Goal: Communication & Community: Answer question/provide support

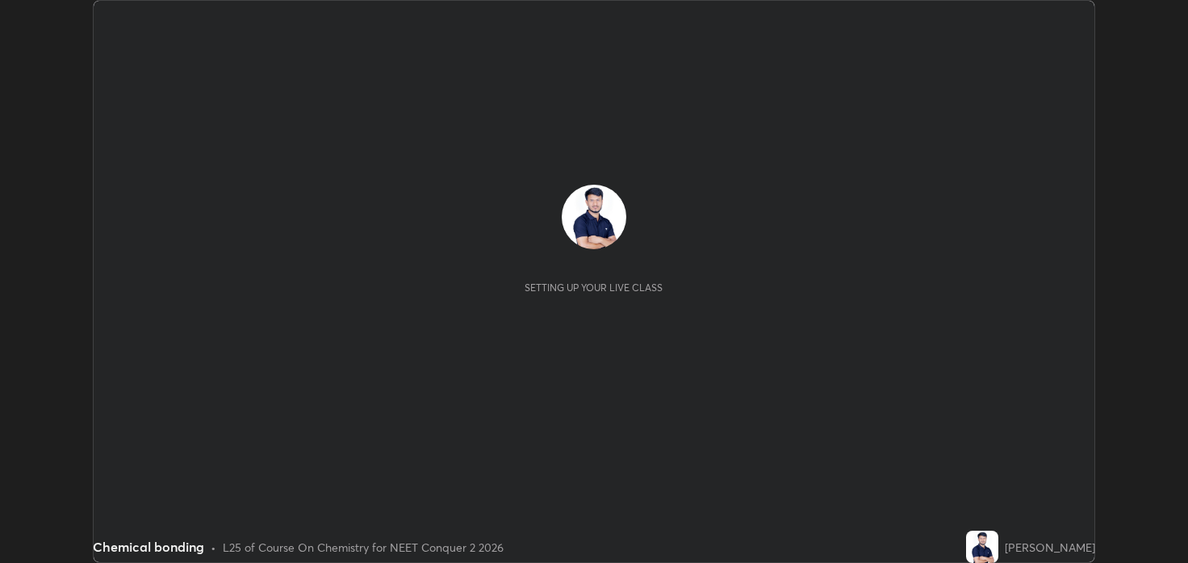
scroll to position [563, 1188]
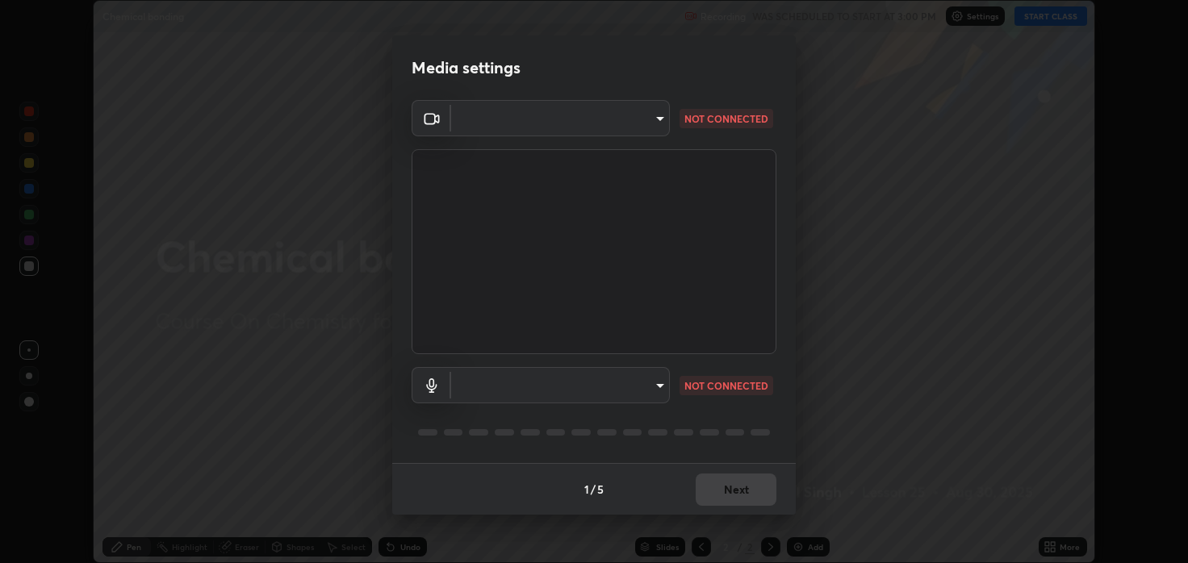
type input "2c59b190f107927fcb55c6cdfe149e37458de3dbae8a46ba74a2f9008a67dca9"
type input "communications"
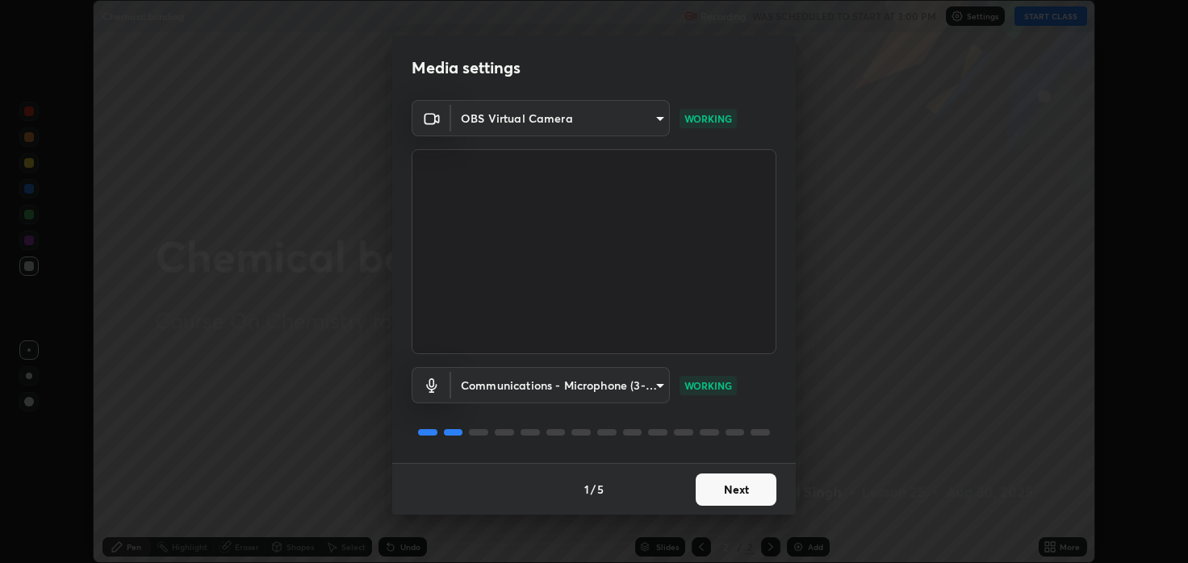
click at [718, 490] on button "Next" at bounding box center [736, 490] width 81 height 32
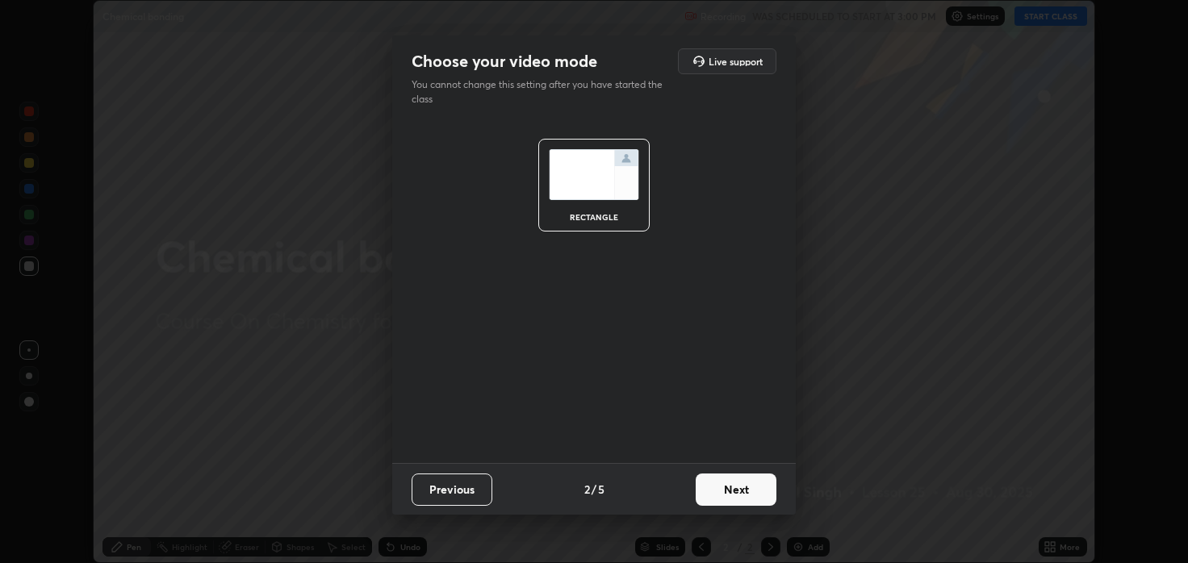
click at [733, 491] on button "Next" at bounding box center [736, 490] width 81 height 32
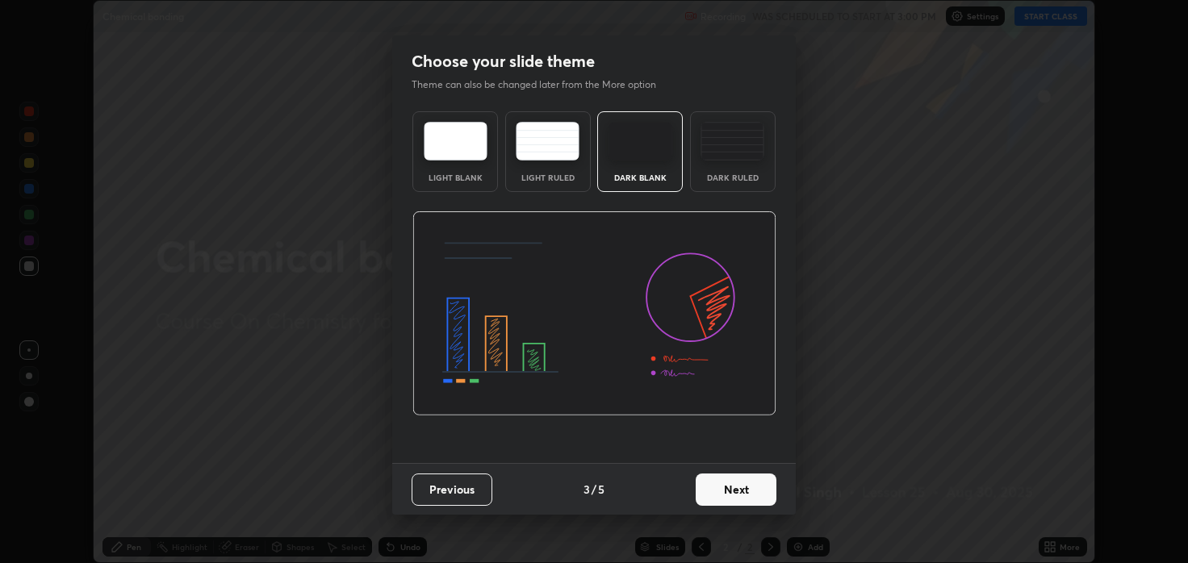
click at [730, 169] on div "Dark Ruled" at bounding box center [733, 151] width 86 height 81
click at [741, 502] on button "Next" at bounding box center [736, 490] width 81 height 32
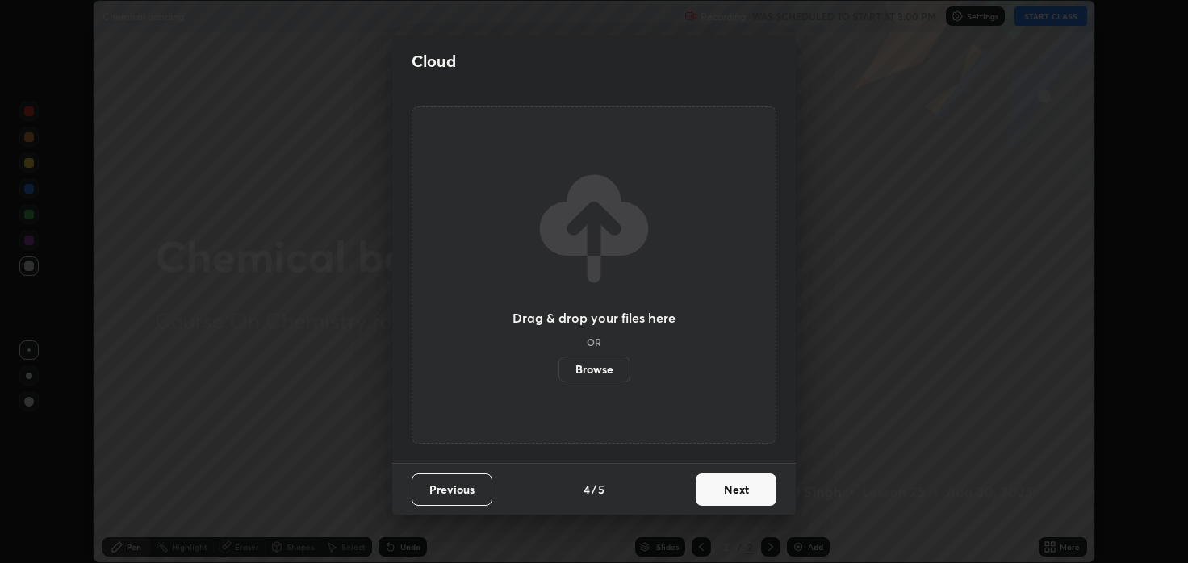
click at [736, 477] on button "Next" at bounding box center [736, 490] width 81 height 32
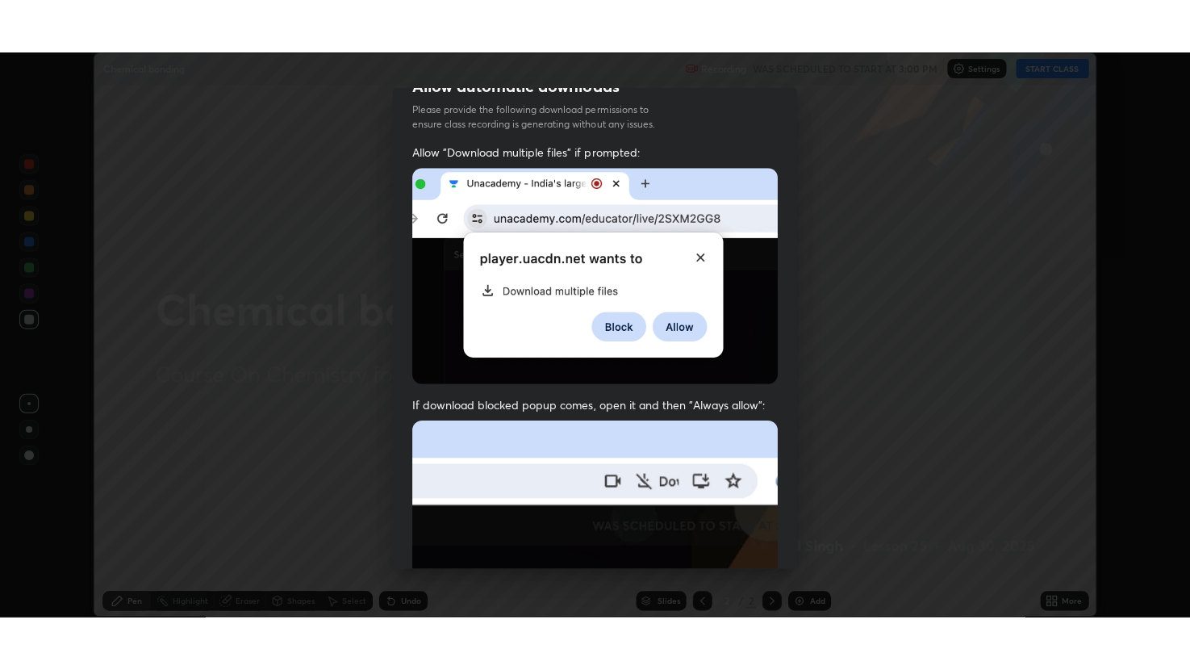
scroll to position [327, 0]
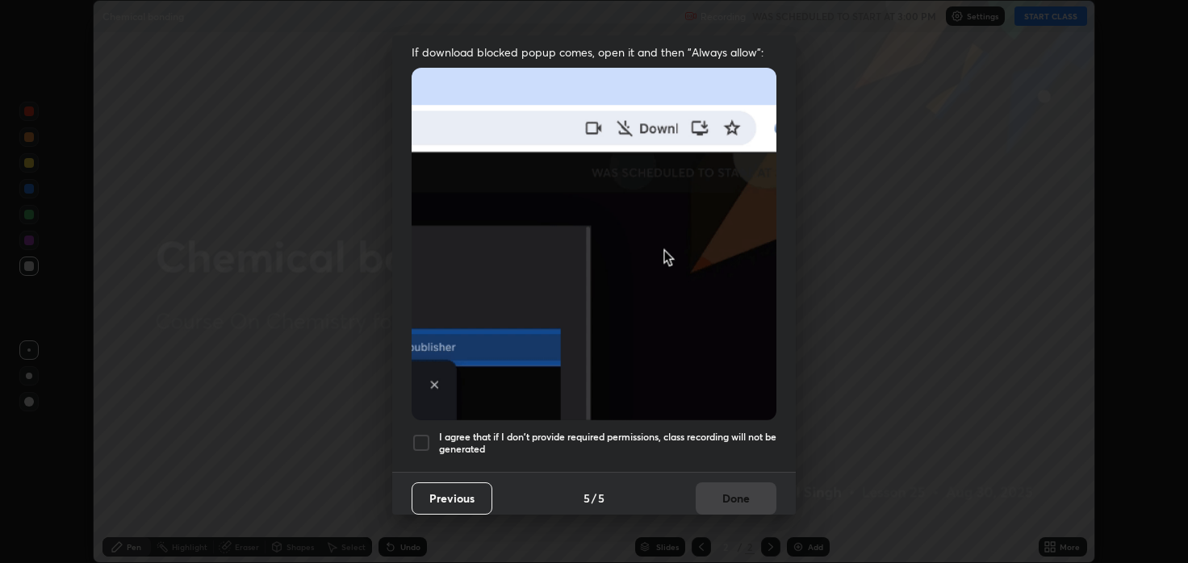
click at [425, 433] on div at bounding box center [420, 442] width 19 height 19
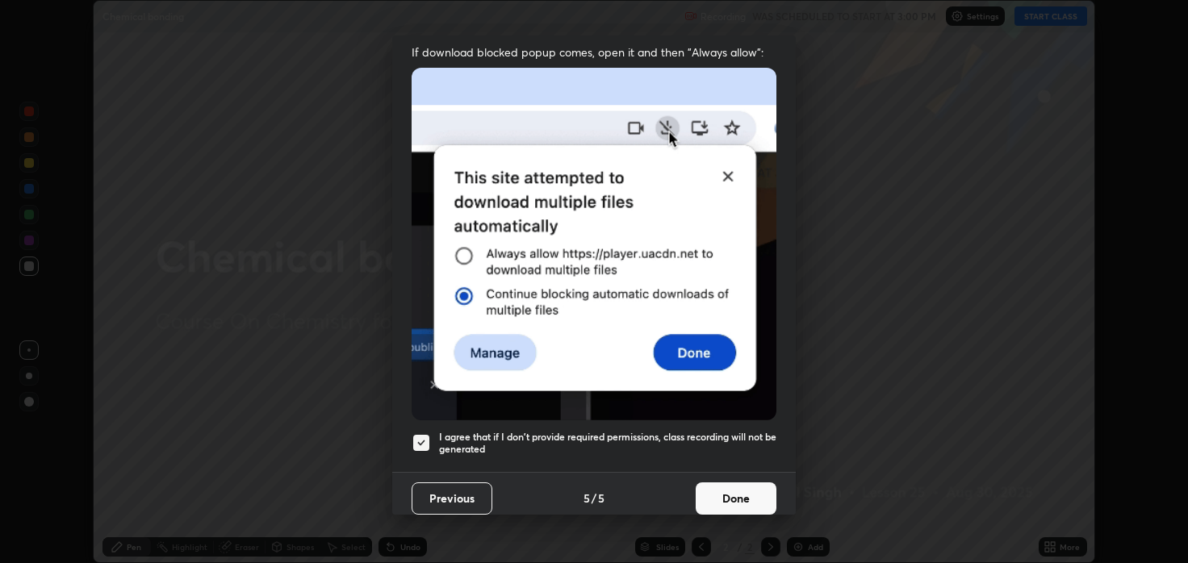
click at [729, 487] on button "Done" at bounding box center [736, 499] width 81 height 32
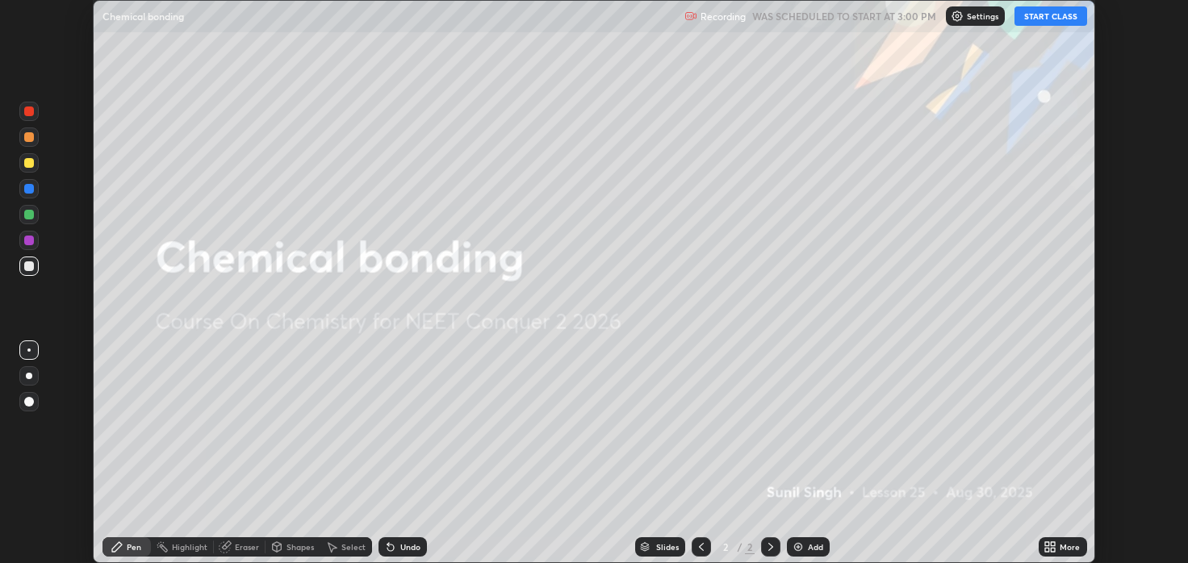
click at [1059, 14] on button "START CLASS" at bounding box center [1050, 15] width 73 height 19
click at [1052, 549] on icon at bounding box center [1053, 550] width 4 height 4
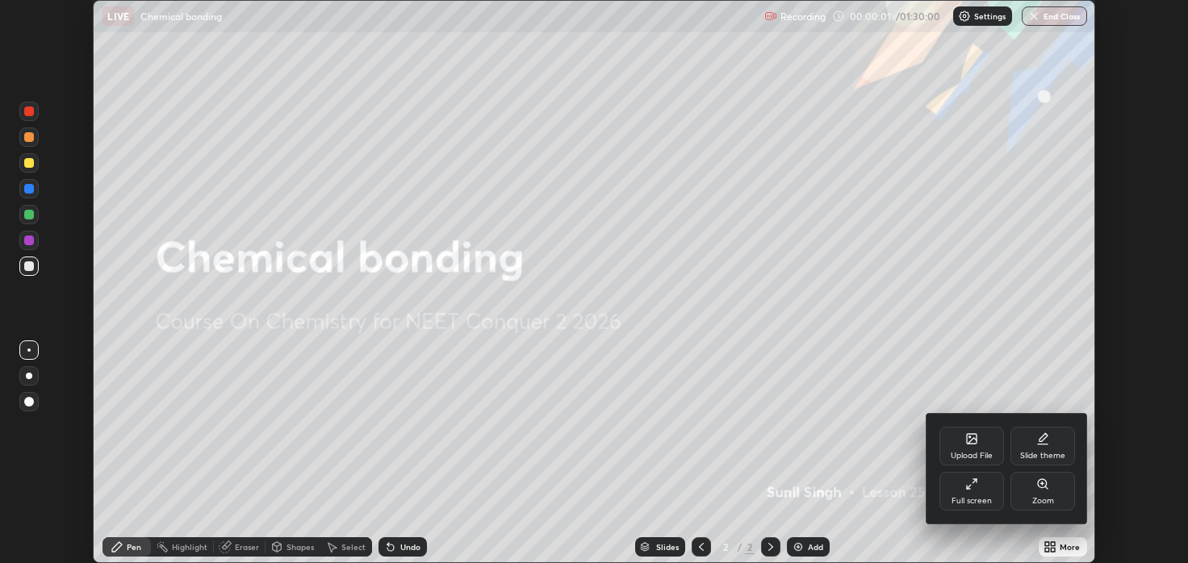
click at [979, 488] on div "Full screen" at bounding box center [971, 491] width 65 height 39
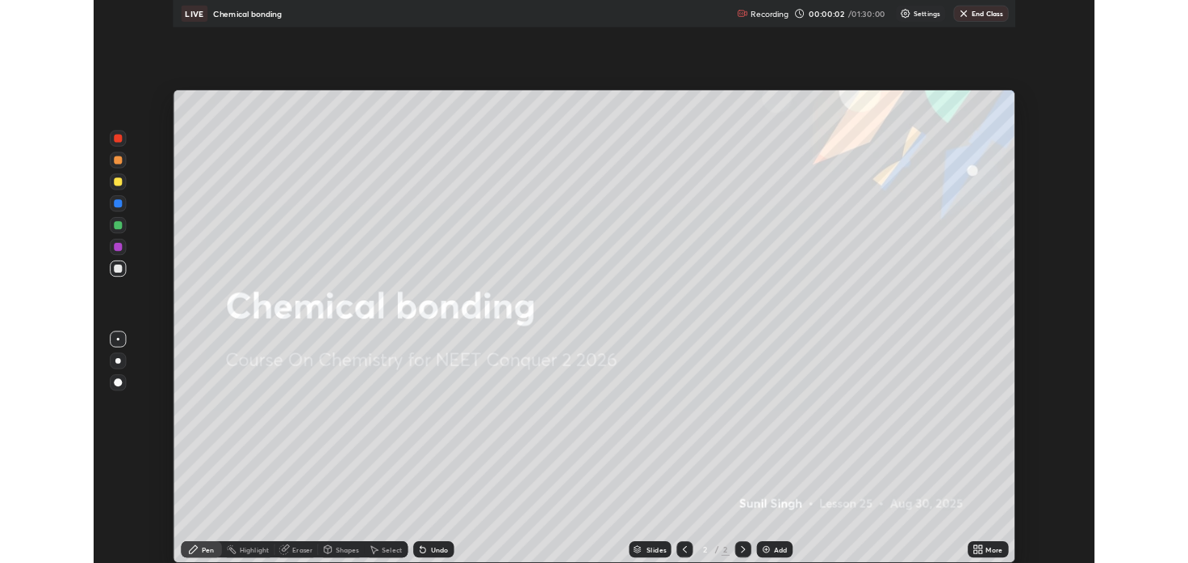
scroll to position [670, 1190]
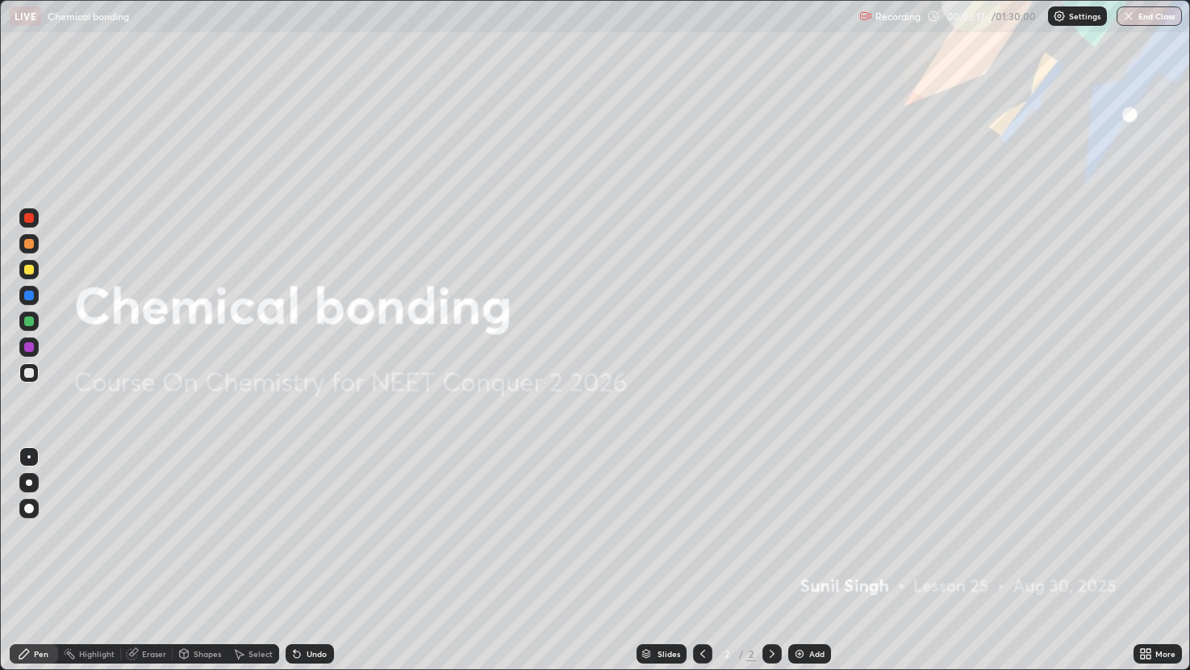
click at [808, 562] on div "Add" at bounding box center [809, 653] width 43 height 19
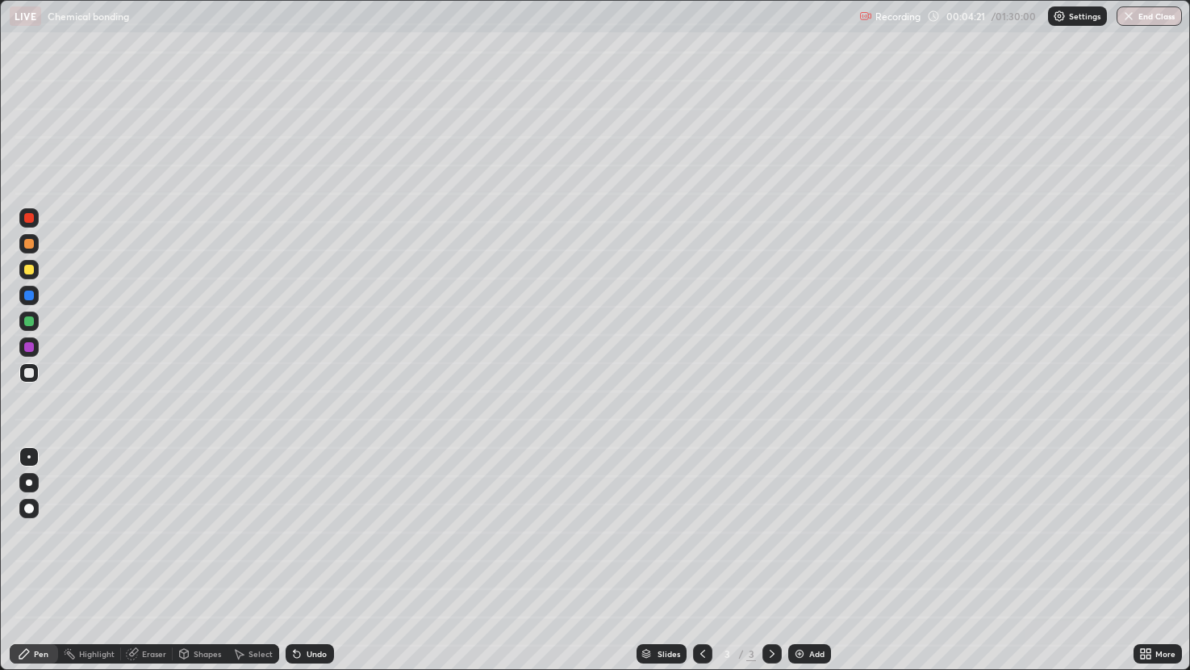
click at [303, 562] on div "Undo" at bounding box center [310, 653] width 48 height 19
click at [29, 271] on div at bounding box center [29, 270] width 10 height 10
click at [307, 562] on div "Undo" at bounding box center [317, 654] width 20 height 8
click at [302, 562] on icon at bounding box center [296, 653] width 13 height 13
click at [307, 562] on div "Undo" at bounding box center [317, 654] width 20 height 8
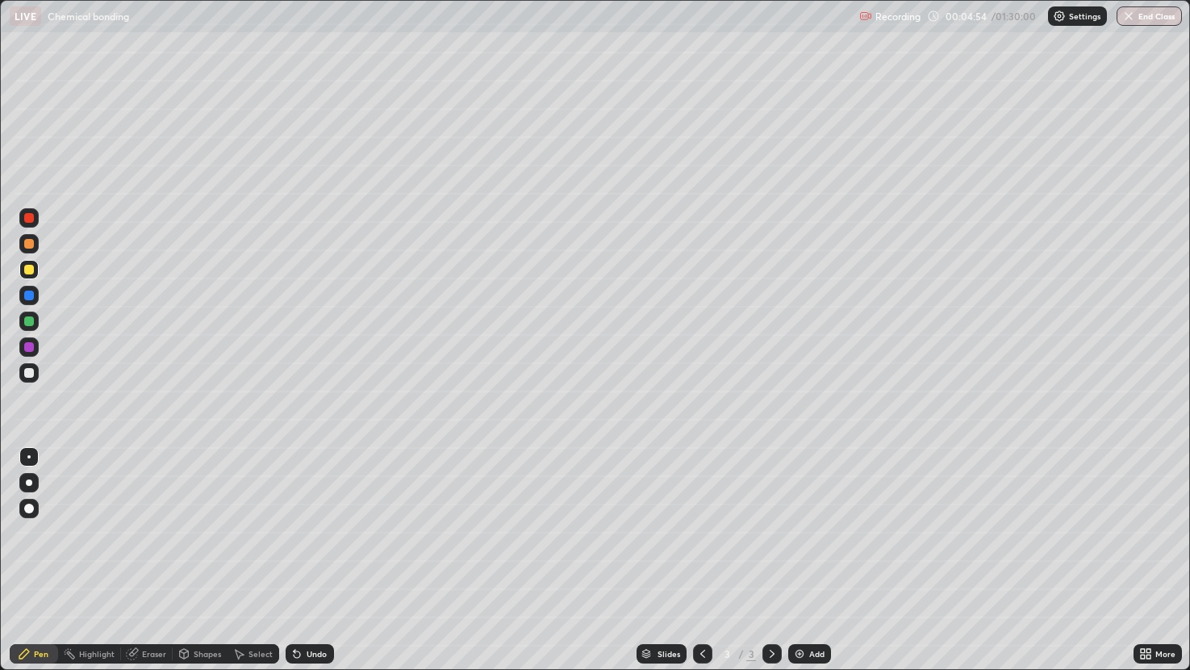
click at [311, 562] on div "Undo" at bounding box center [317, 654] width 20 height 8
click at [294, 562] on icon at bounding box center [295, 651] width 2 height 2
click at [821, 562] on div "Add" at bounding box center [816, 654] width 15 height 8
click at [31, 219] on div at bounding box center [29, 218] width 10 height 10
click at [25, 259] on div at bounding box center [28, 270] width 19 height 26
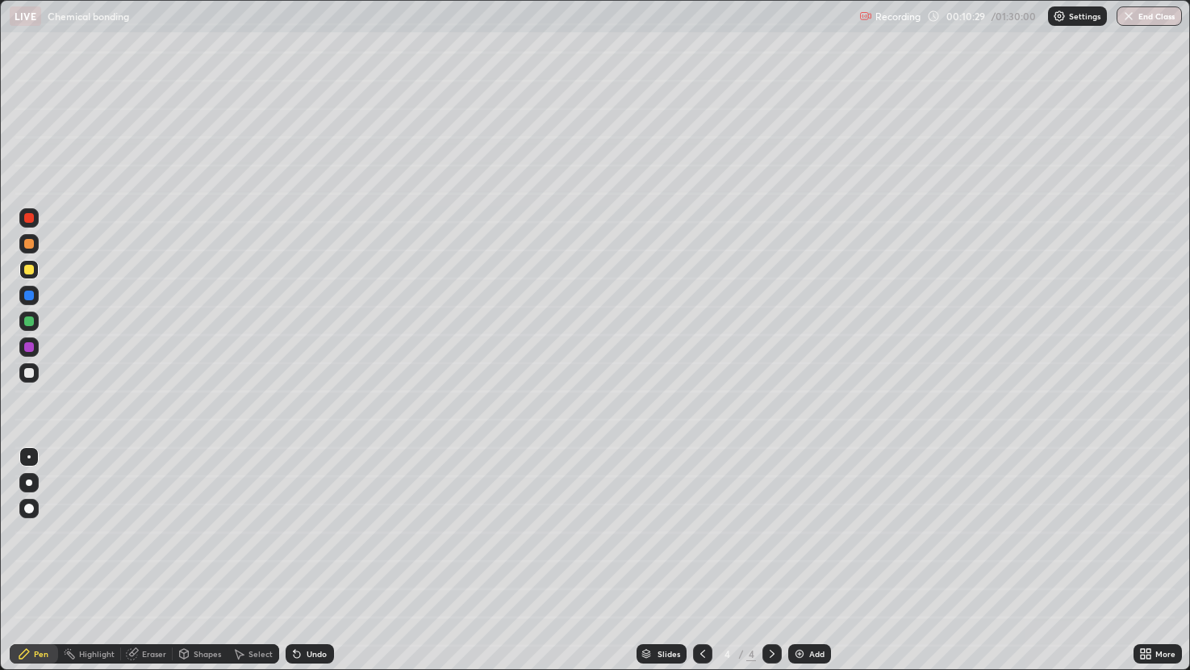
click at [295, 562] on icon at bounding box center [297, 654] width 6 height 6
click at [27, 215] on div at bounding box center [29, 218] width 10 height 10
click at [23, 371] on div at bounding box center [28, 372] width 19 height 19
click at [809, 562] on div "Add" at bounding box center [816, 654] width 15 height 8
click at [307, 562] on div "Undo" at bounding box center [317, 654] width 20 height 8
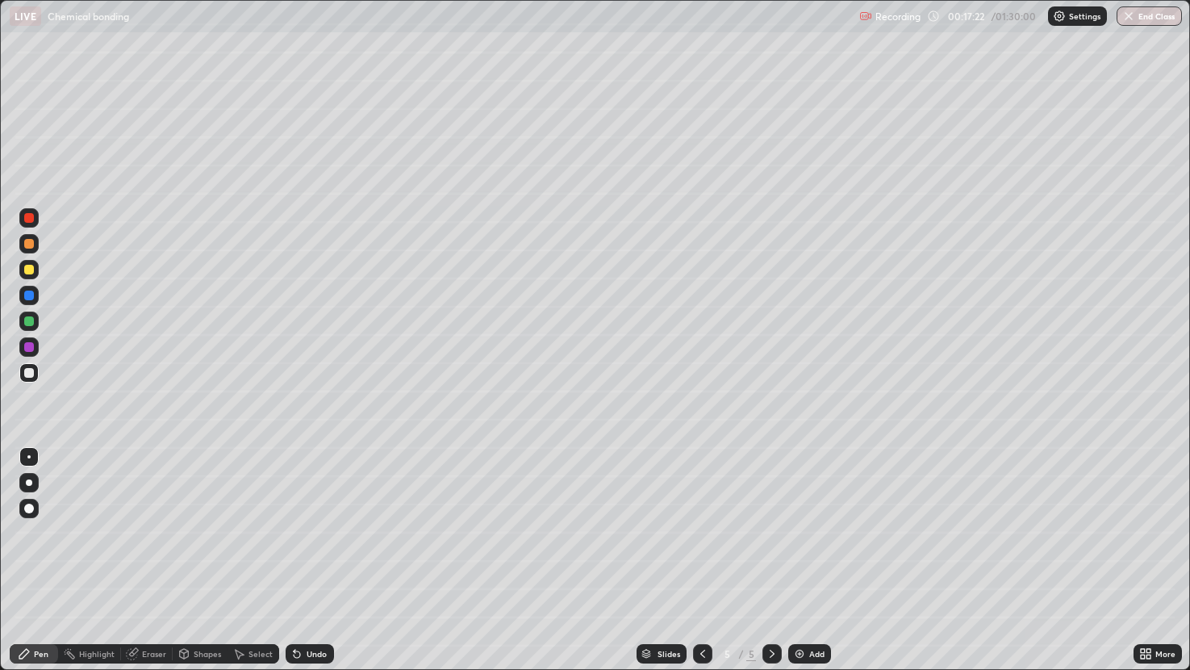
click at [295, 562] on icon at bounding box center [297, 654] width 6 height 6
click at [298, 562] on icon at bounding box center [297, 654] width 6 height 6
click at [294, 562] on icon at bounding box center [296, 653] width 13 height 13
click at [298, 562] on div "Undo" at bounding box center [310, 653] width 48 height 19
click at [301, 562] on div "Undo" at bounding box center [310, 653] width 48 height 19
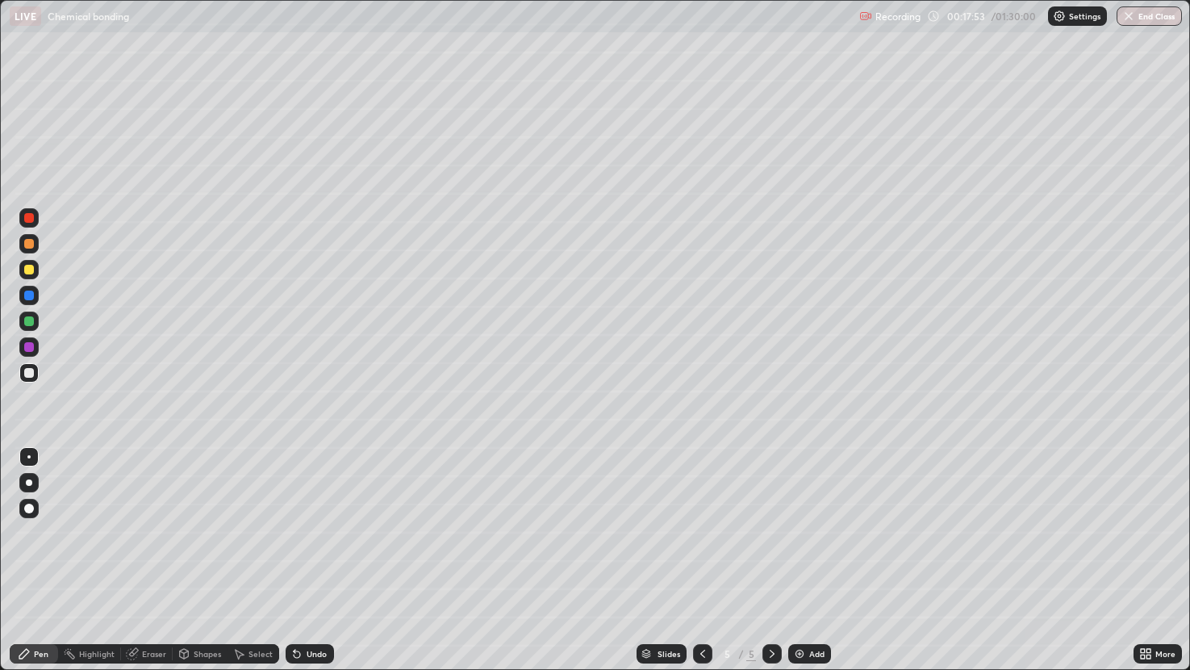
click at [307, 562] on div "Undo" at bounding box center [317, 654] width 20 height 8
click at [27, 240] on div at bounding box center [29, 244] width 10 height 10
click at [300, 562] on icon at bounding box center [296, 653] width 13 height 13
click at [305, 562] on div "Undo" at bounding box center [310, 653] width 48 height 19
click at [302, 562] on div "Undo" at bounding box center [310, 653] width 48 height 19
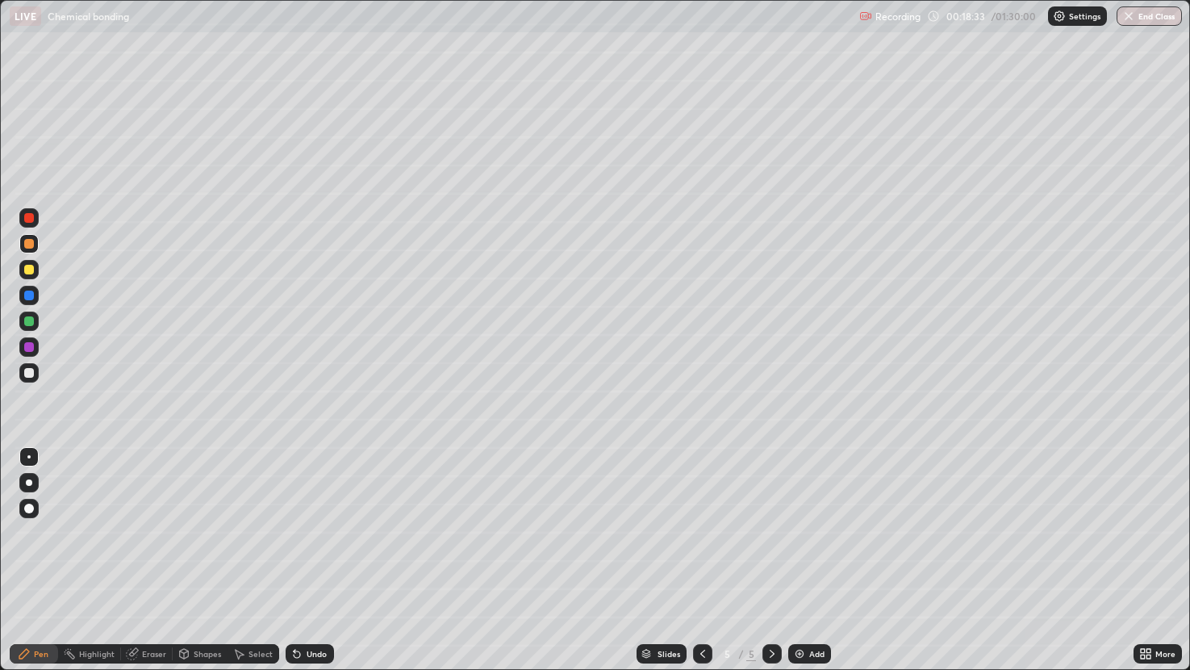
click at [299, 562] on icon at bounding box center [297, 654] width 6 height 6
click at [292, 562] on div "Undo" at bounding box center [310, 653] width 48 height 19
click at [298, 562] on div "Undo" at bounding box center [310, 653] width 48 height 19
click at [308, 562] on div "Undo" at bounding box center [317, 654] width 20 height 8
click at [309, 562] on div "Undo" at bounding box center [317, 654] width 20 height 8
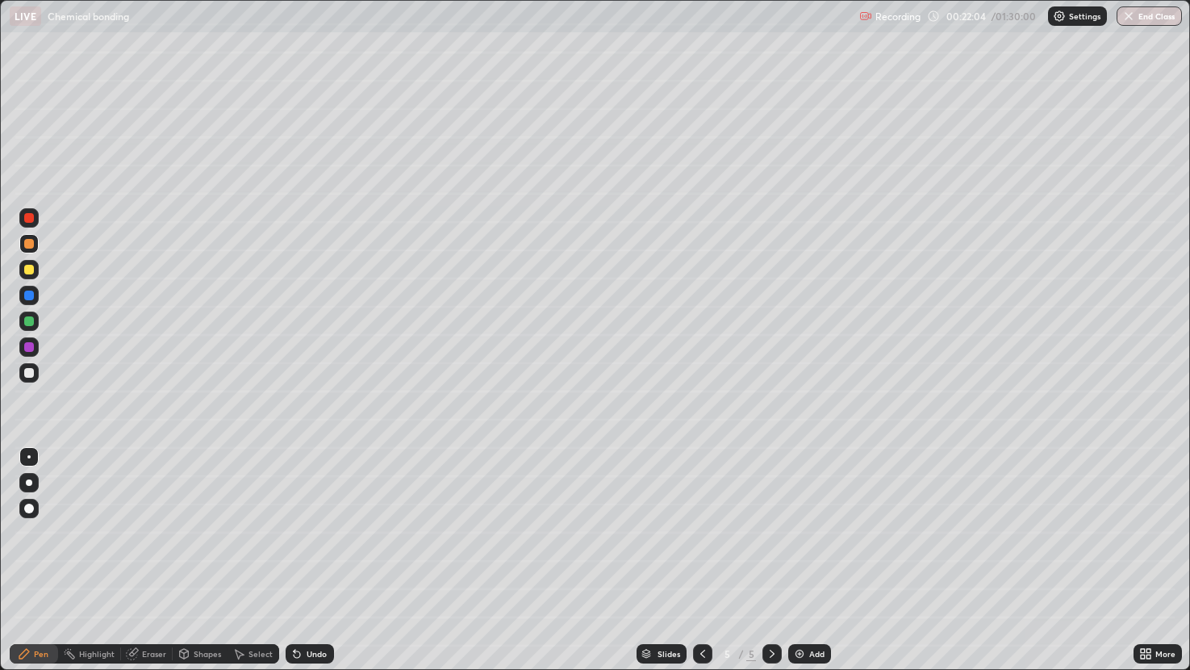
click at [303, 562] on div "Undo" at bounding box center [310, 653] width 48 height 19
click at [799, 562] on img at bounding box center [799, 653] width 13 height 13
click at [318, 562] on div "Undo" at bounding box center [310, 653] width 48 height 19
click at [319, 562] on div "Undo" at bounding box center [310, 653] width 48 height 19
click at [312, 562] on div "Undo" at bounding box center [317, 654] width 20 height 8
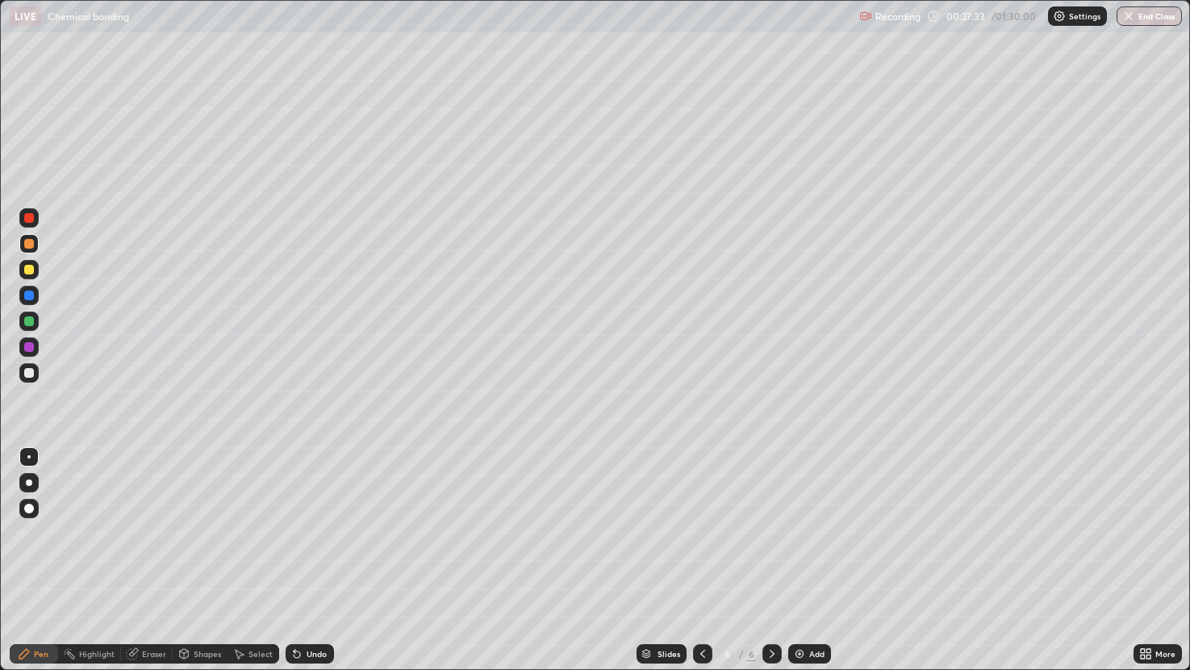
click at [320, 562] on div "Undo" at bounding box center [317, 654] width 20 height 8
click at [307, 562] on div "Undo" at bounding box center [317, 654] width 20 height 8
click at [328, 562] on div "Undo" at bounding box center [310, 653] width 48 height 19
click at [330, 562] on div "Undo" at bounding box center [310, 653] width 48 height 19
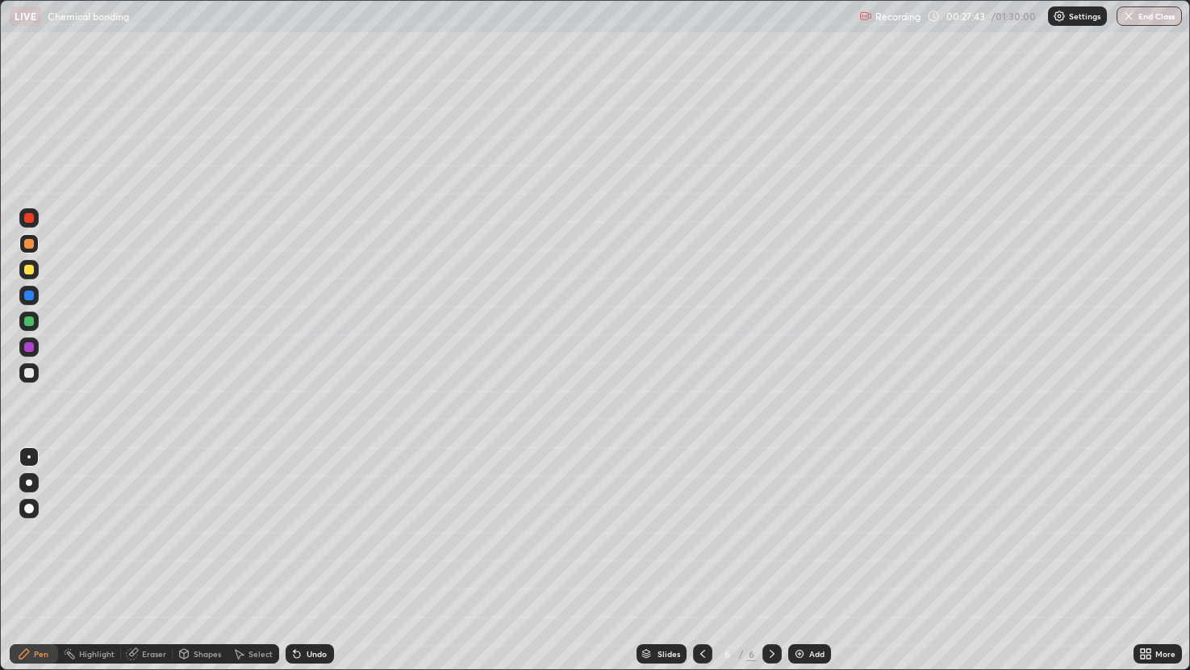
click at [320, 562] on div "Undo" at bounding box center [310, 653] width 48 height 19
click at [328, 562] on div "Undo" at bounding box center [310, 653] width 48 height 19
click at [701, 562] on icon at bounding box center [702, 653] width 13 height 13
click at [762, 562] on div at bounding box center [771, 653] width 19 height 19
click at [771, 562] on icon at bounding box center [772, 653] width 13 height 13
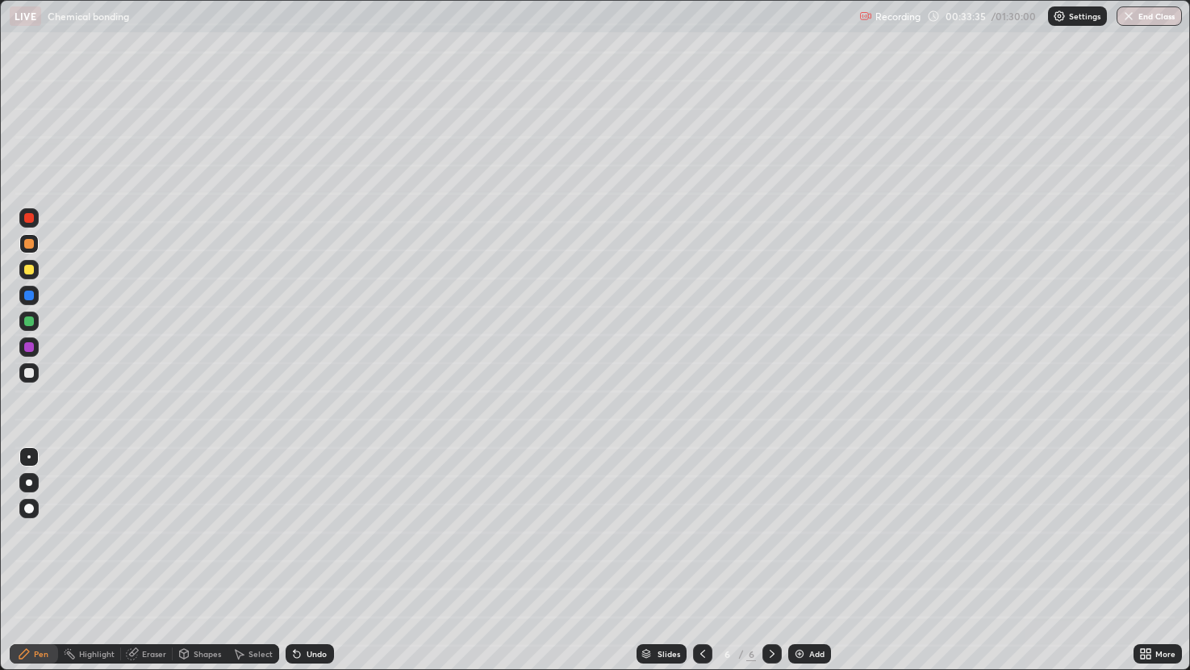
click at [804, 562] on img at bounding box center [799, 653] width 13 height 13
click at [303, 562] on div "Undo" at bounding box center [310, 653] width 48 height 19
click at [34, 274] on div at bounding box center [28, 269] width 19 height 19
click at [27, 245] on div at bounding box center [29, 244] width 10 height 10
click at [27, 321] on div at bounding box center [29, 321] width 10 height 10
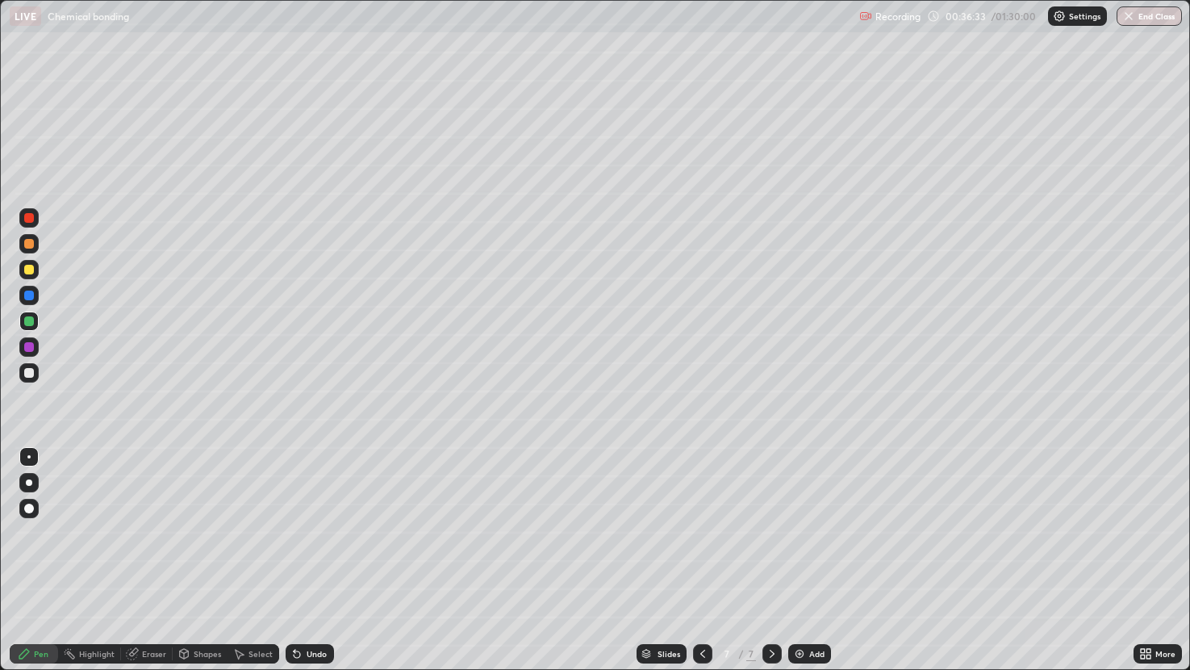
click at [313, 562] on div "Undo" at bounding box center [317, 654] width 20 height 8
click at [308, 562] on div "Undo" at bounding box center [317, 654] width 20 height 8
click at [26, 245] on div at bounding box center [29, 244] width 10 height 10
click at [315, 562] on div "Undo" at bounding box center [317, 654] width 20 height 8
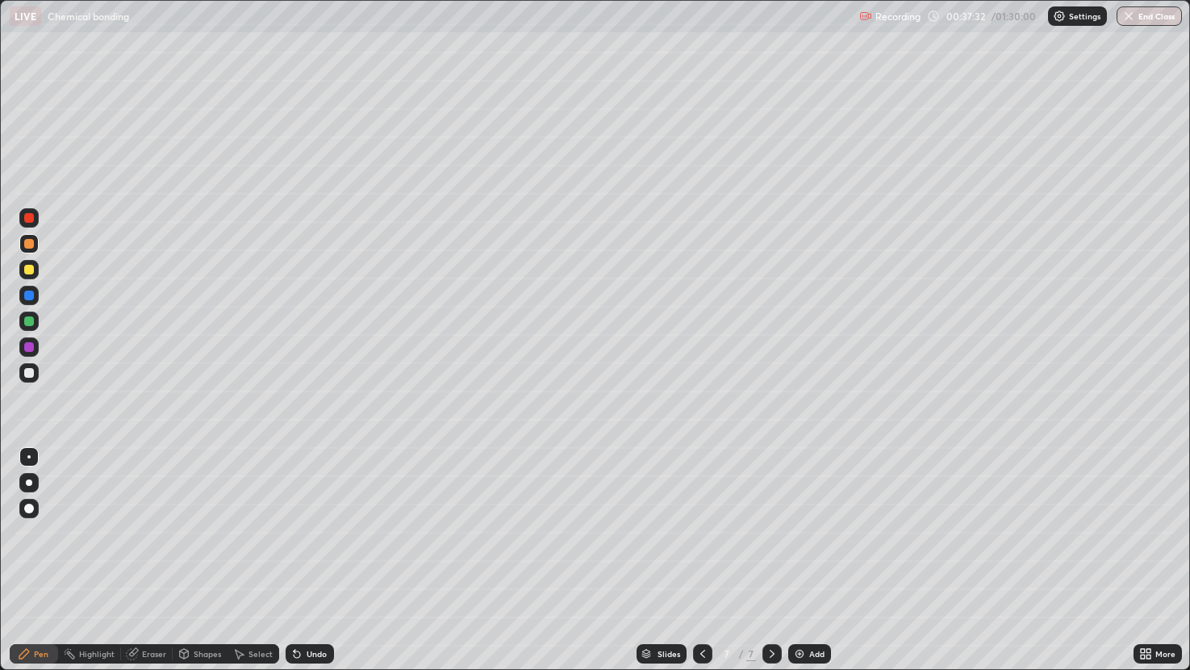
click at [313, 562] on div "Undo" at bounding box center [317, 654] width 20 height 8
click at [807, 562] on div "Add" at bounding box center [809, 653] width 43 height 19
click at [27, 373] on div at bounding box center [29, 373] width 10 height 10
click at [307, 562] on div "Undo" at bounding box center [310, 653] width 48 height 19
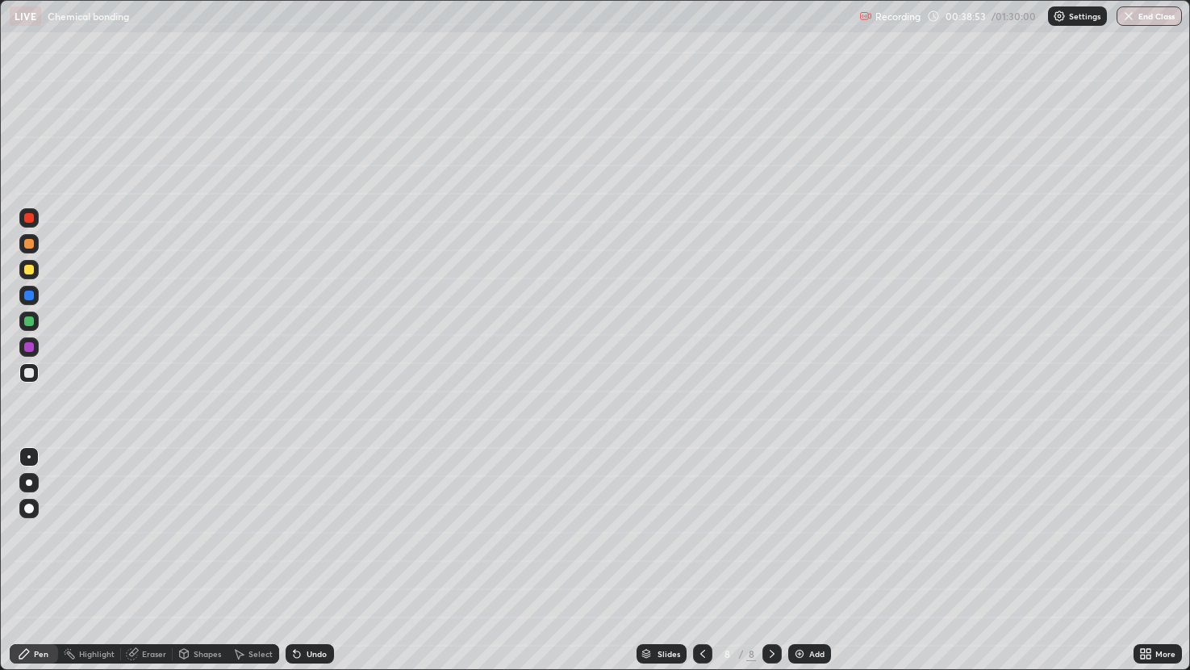
click at [310, 562] on div "Undo" at bounding box center [310, 653] width 48 height 19
click at [310, 562] on div "Undo" at bounding box center [317, 654] width 20 height 8
click at [300, 562] on div "Undo" at bounding box center [310, 653] width 48 height 19
click at [704, 562] on icon at bounding box center [702, 653] width 13 height 13
click at [311, 562] on div "Undo" at bounding box center [317, 654] width 20 height 8
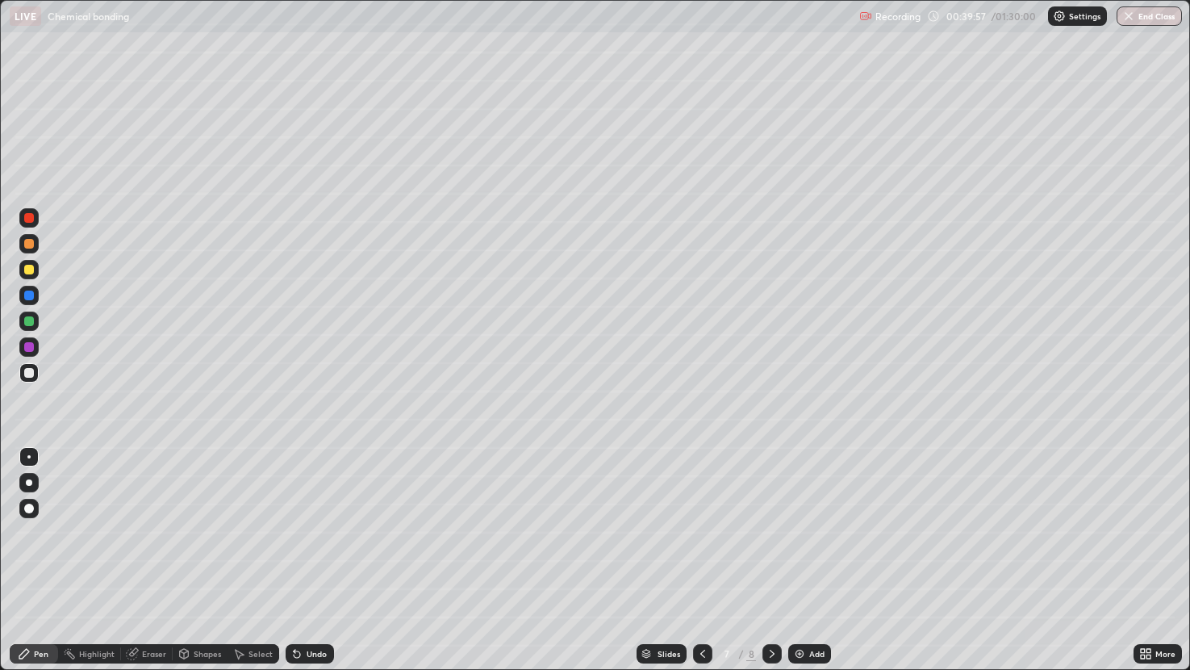
click at [311, 562] on div "Undo" at bounding box center [317, 654] width 20 height 8
click at [308, 562] on div "Undo" at bounding box center [310, 653] width 48 height 19
click at [309, 562] on div "Undo" at bounding box center [310, 653] width 48 height 19
click at [310, 562] on div "Undo" at bounding box center [310, 653] width 48 height 19
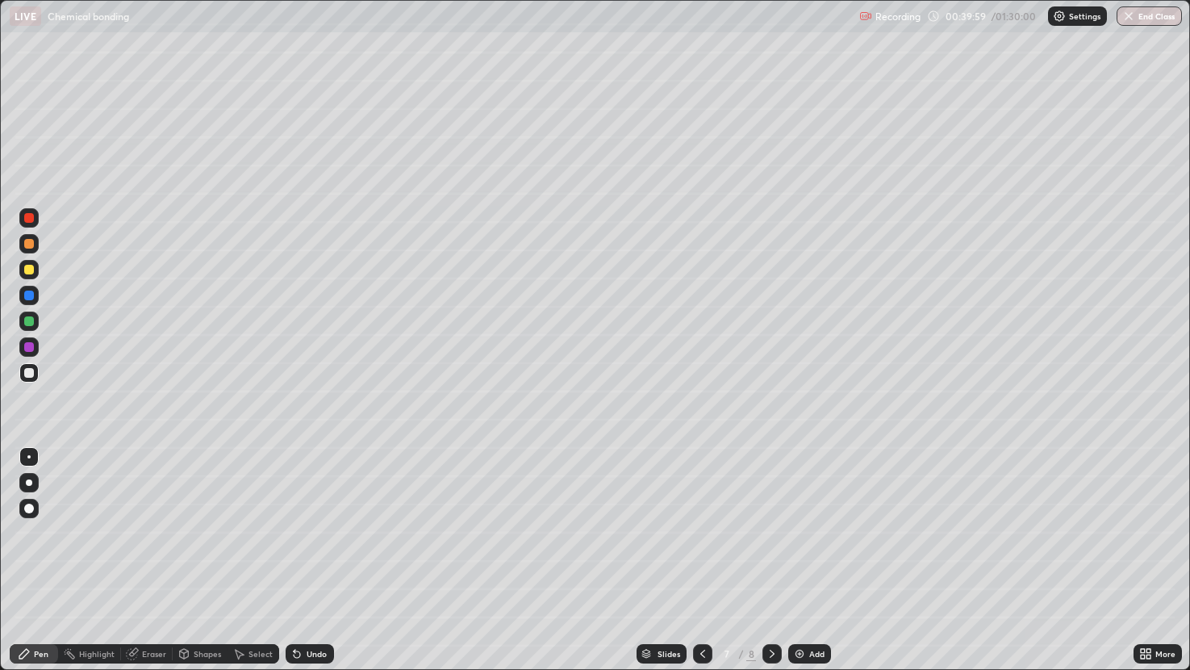
click at [305, 562] on div "Undo" at bounding box center [310, 653] width 48 height 19
click at [304, 562] on div "Undo" at bounding box center [310, 653] width 48 height 19
click at [295, 562] on icon at bounding box center [297, 654] width 6 height 6
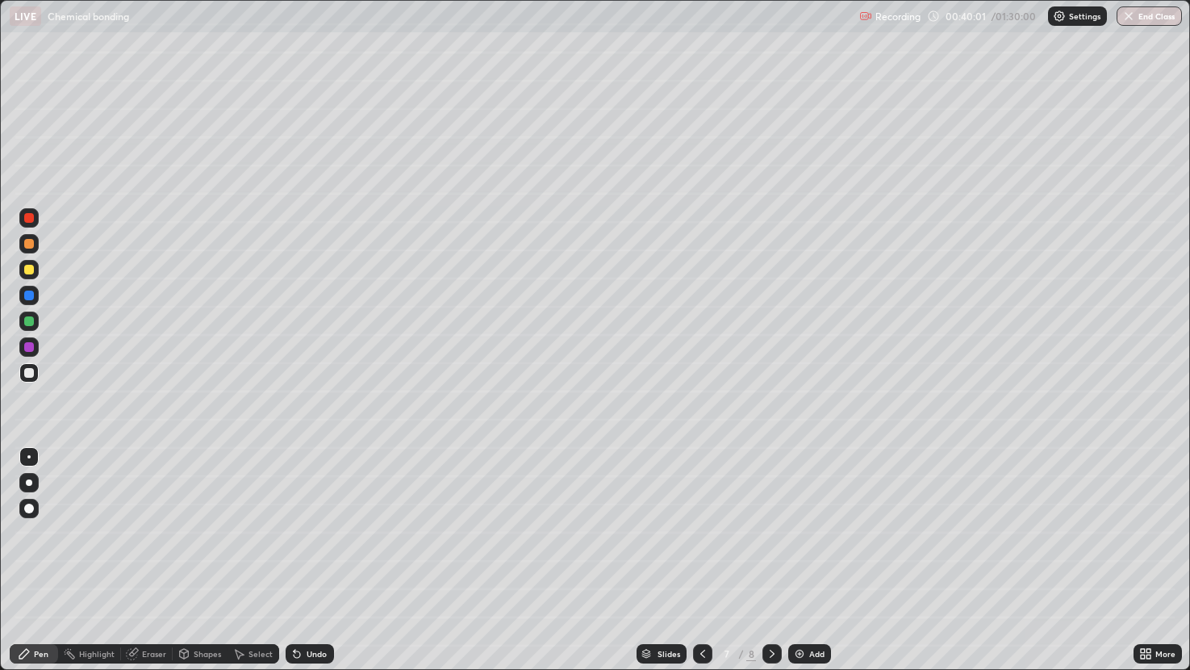
click at [299, 562] on icon at bounding box center [296, 653] width 13 height 13
click at [311, 562] on div "Undo" at bounding box center [317, 654] width 20 height 8
click at [310, 562] on div "Undo" at bounding box center [317, 654] width 20 height 8
click at [315, 562] on div "Undo" at bounding box center [317, 654] width 20 height 8
click at [319, 562] on div "Undo" at bounding box center [310, 653] width 48 height 19
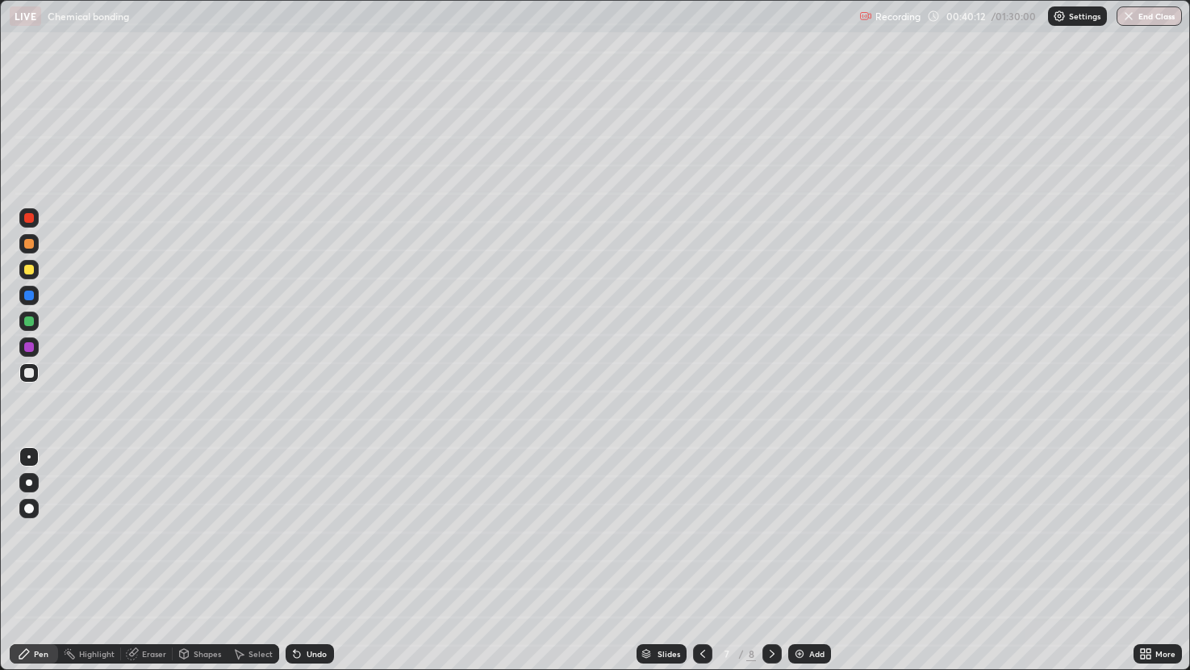
click at [319, 562] on div "Undo" at bounding box center [310, 653] width 48 height 19
click at [770, 562] on icon at bounding box center [772, 654] width 5 height 8
click at [319, 562] on div "Undo" at bounding box center [317, 654] width 20 height 8
click at [321, 562] on div "Undo" at bounding box center [310, 653] width 48 height 19
click at [21, 376] on div at bounding box center [28, 372] width 19 height 19
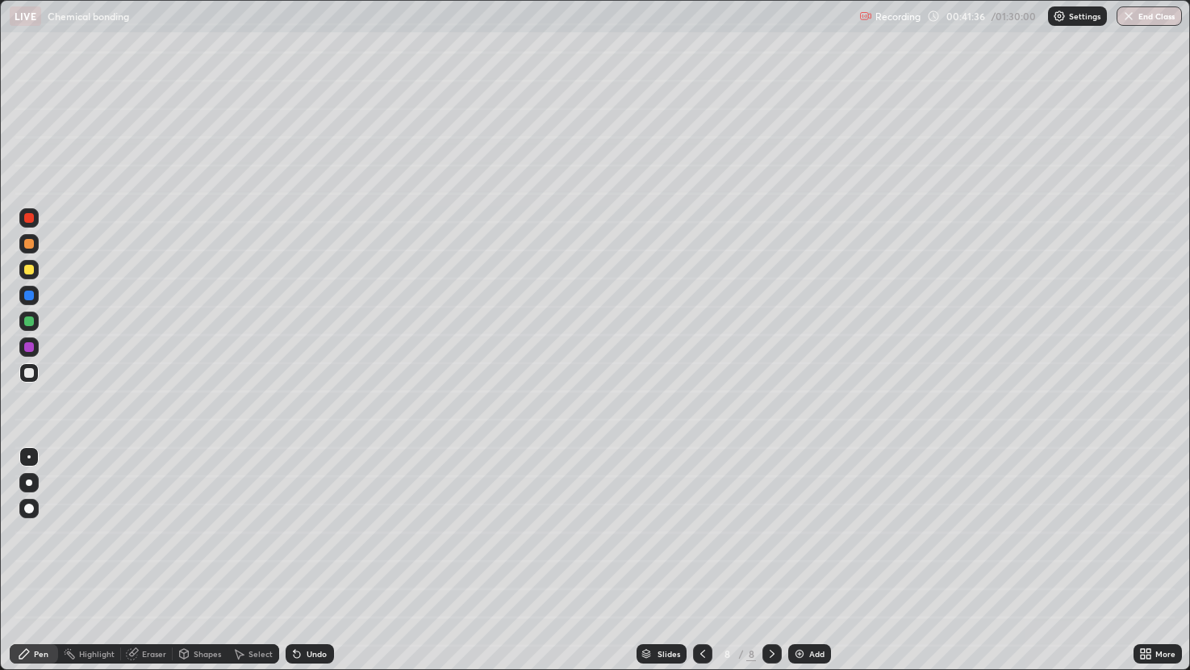
click at [27, 269] on div at bounding box center [29, 270] width 10 height 10
click at [702, 562] on icon at bounding box center [702, 653] width 13 height 13
click at [771, 562] on icon at bounding box center [772, 653] width 13 height 13
click at [800, 562] on img at bounding box center [799, 653] width 13 height 13
click at [133, 562] on icon at bounding box center [133, 652] width 9 height 8
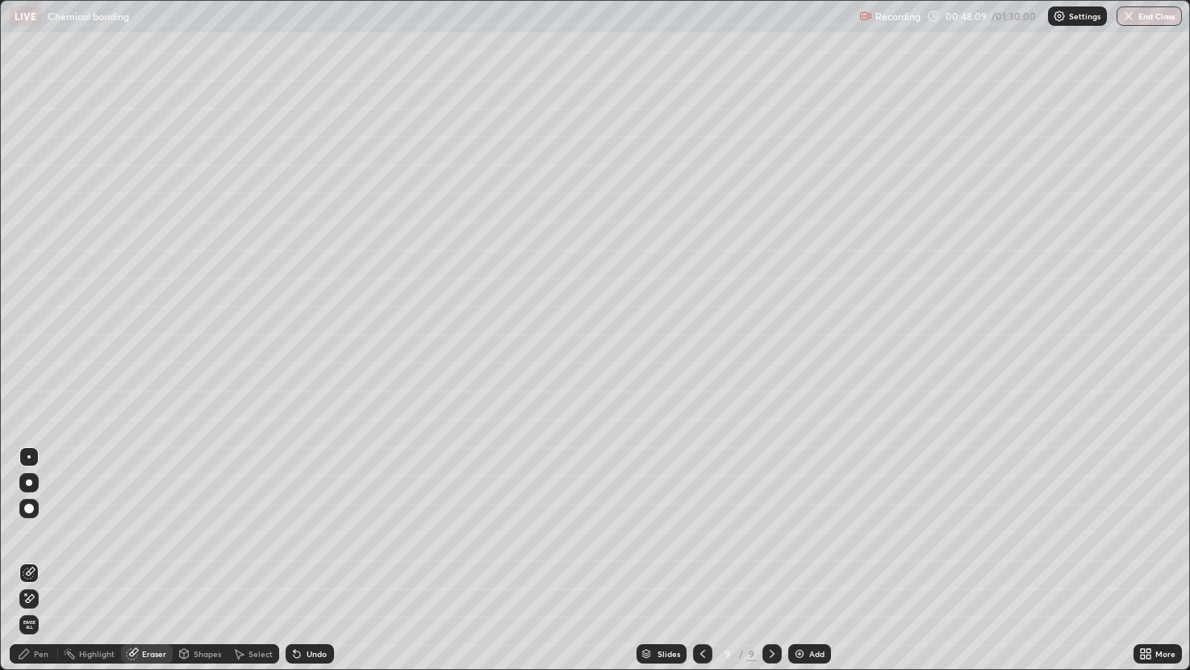
click at [30, 562] on div "Pen" at bounding box center [34, 653] width 48 height 19
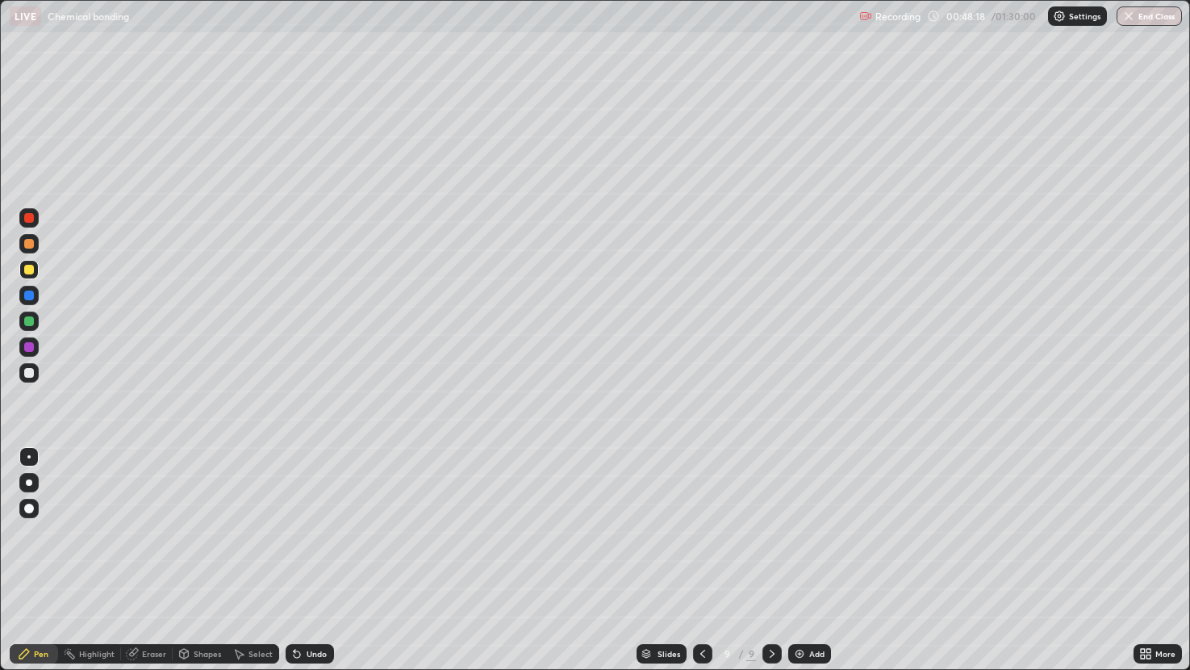
click at [27, 376] on div at bounding box center [29, 373] width 10 height 10
click at [314, 562] on div "Undo" at bounding box center [317, 654] width 20 height 8
click at [798, 562] on img at bounding box center [799, 653] width 13 height 13
click at [307, 562] on div "Undo" at bounding box center [317, 654] width 20 height 8
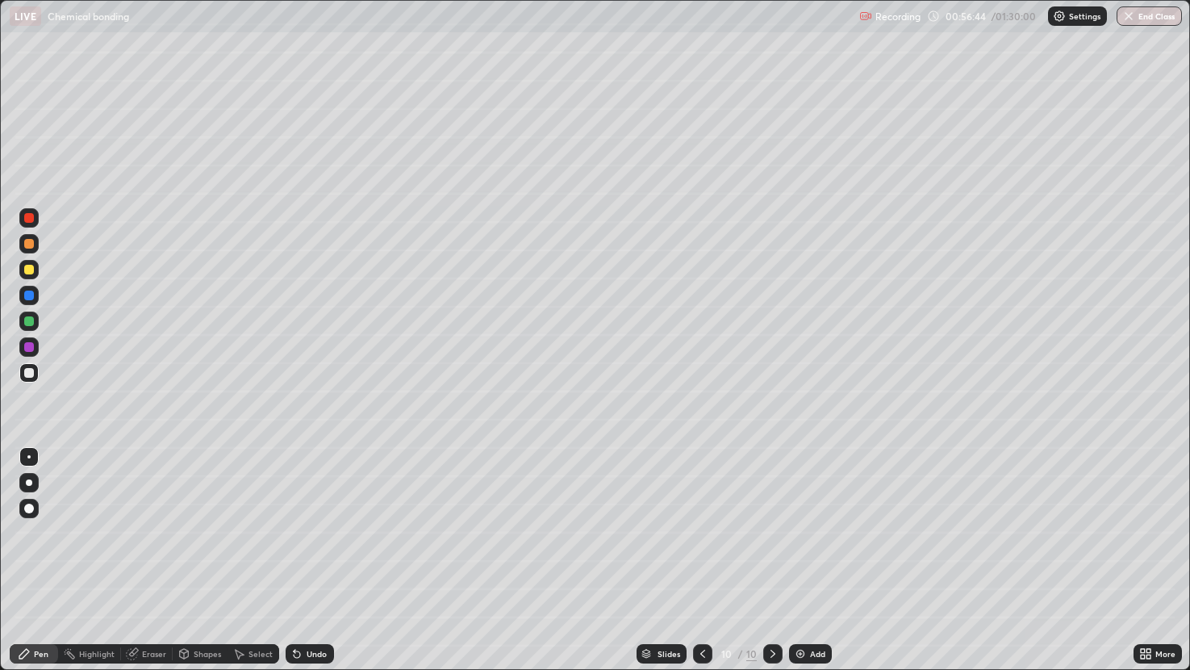
click at [313, 562] on div "Undo" at bounding box center [317, 654] width 20 height 8
click at [318, 562] on div "Undo" at bounding box center [317, 654] width 20 height 8
click at [23, 272] on div at bounding box center [28, 269] width 19 height 19
click at [312, 562] on div "Undo" at bounding box center [317, 654] width 20 height 8
click at [306, 562] on div "Undo" at bounding box center [310, 653] width 48 height 19
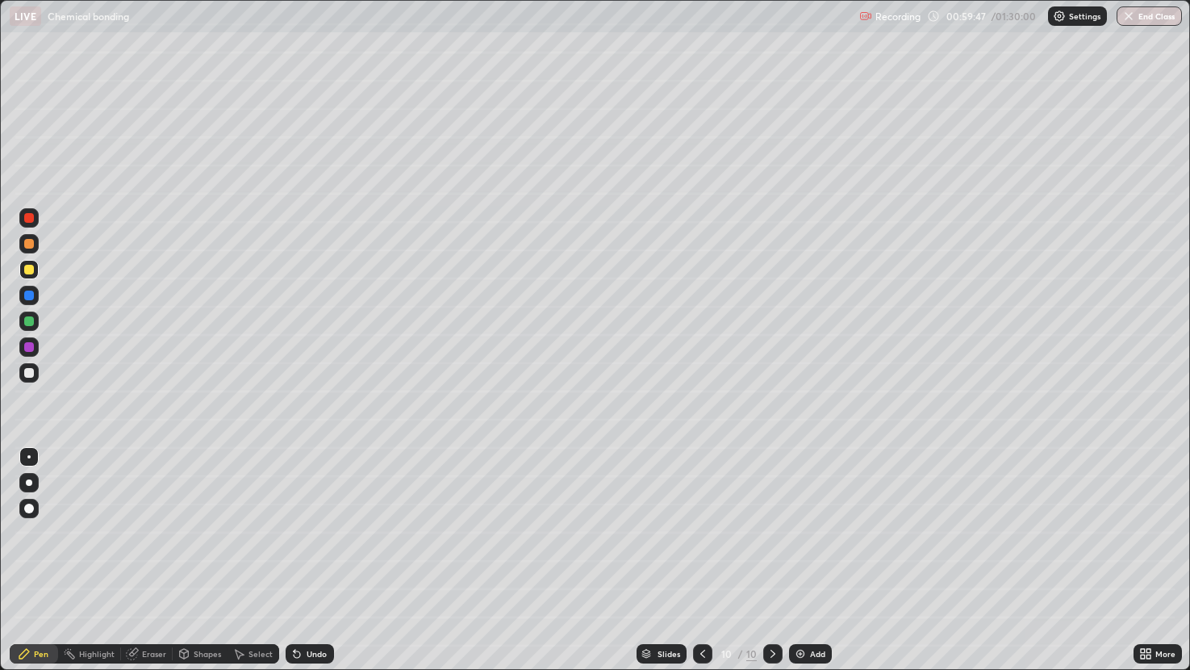
click at [308, 562] on div "Undo" at bounding box center [310, 653] width 48 height 19
click at [805, 562] on div "Add" at bounding box center [810, 653] width 43 height 19
click at [701, 562] on icon at bounding box center [702, 654] width 5 height 8
click at [704, 562] on icon at bounding box center [702, 653] width 13 height 13
click at [770, 562] on icon at bounding box center [772, 654] width 5 height 8
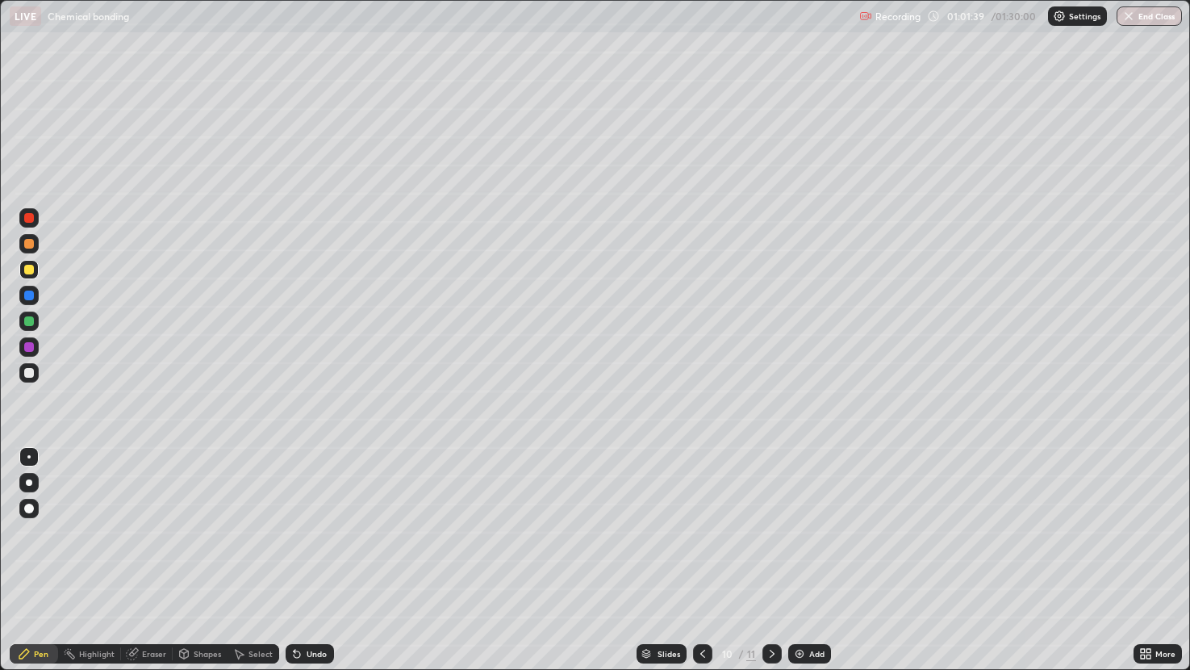
click at [763, 562] on div at bounding box center [771, 653] width 19 height 19
click at [307, 562] on div "Undo" at bounding box center [317, 654] width 20 height 8
click at [308, 562] on div "Undo" at bounding box center [310, 653] width 48 height 19
click at [300, 562] on div "Undo" at bounding box center [310, 653] width 48 height 19
click at [319, 562] on div "Undo" at bounding box center [310, 653] width 48 height 19
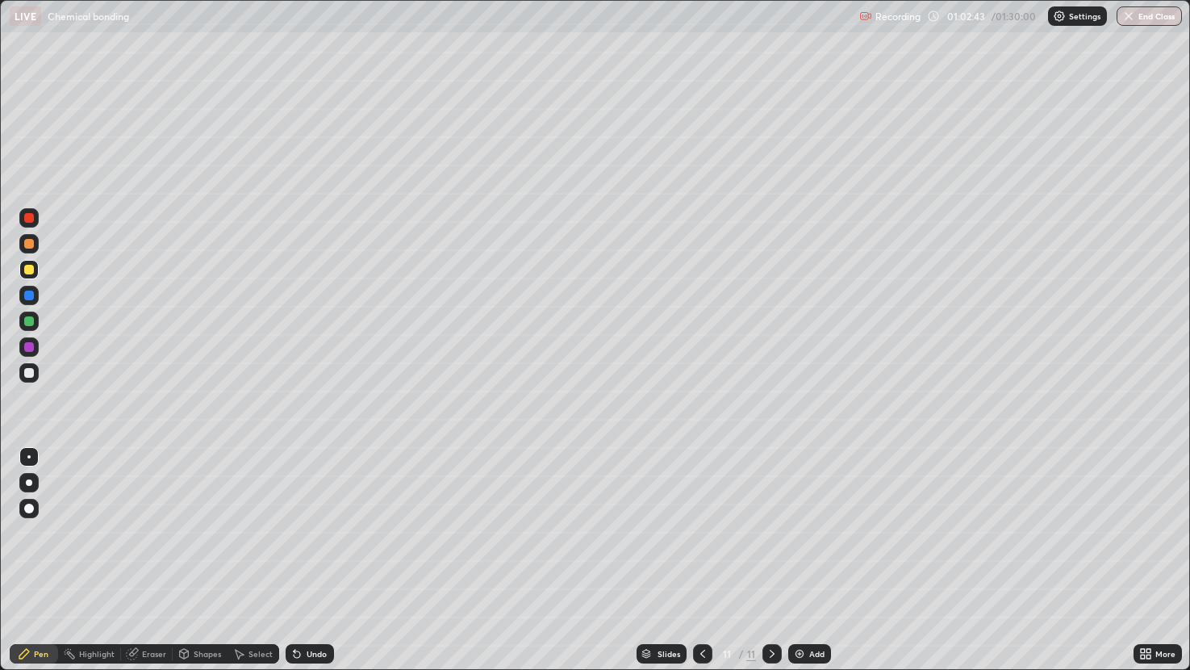
click at [27, 378] on div at bounding box center [28, 372] width 19 height 19
click at [301, 562] on icon at bounding box center [296, 653] width 13 height 13
click at [307, 562] on div "Undo" at bounding box center [317, 654] width 20 height 8
click at [307, 562] on div "Undo" at bounding box center [310, 653] width 48 height 19
click at [800, 562] on img at bounding box center [799, 653] width 13 height 13
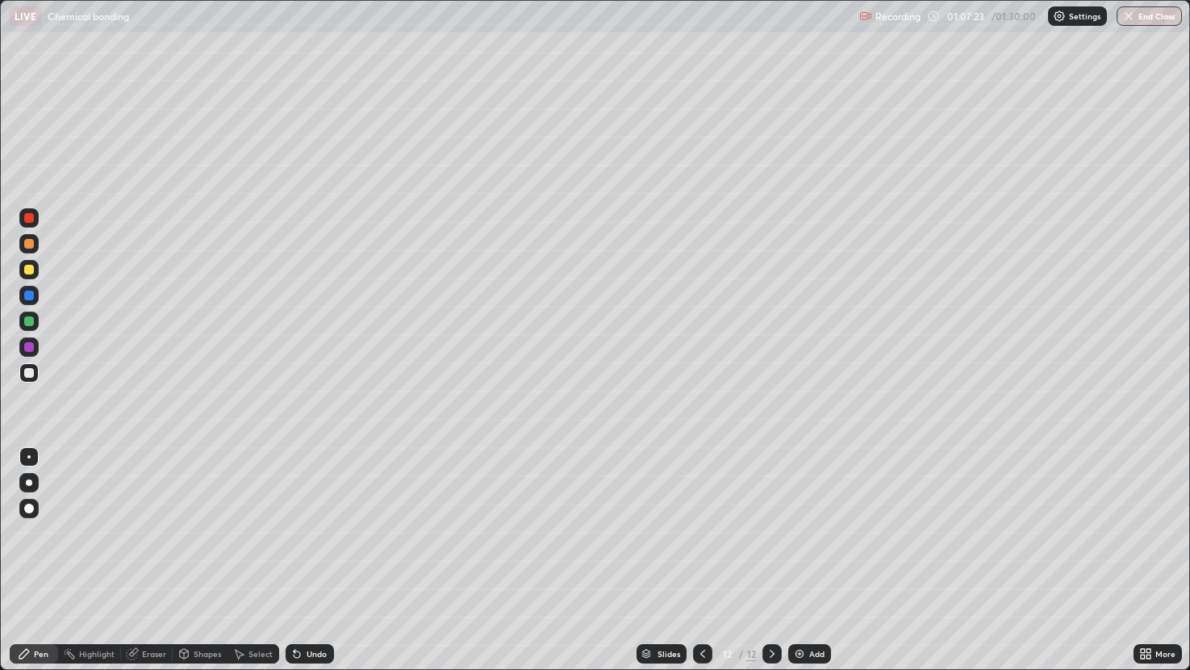
click at [300, 562] on icon at bounding box center [296, 653] width 13 height 13
click at [313, 562] on div "Undo" at bounding box center [310, 653] width 48 height 19
click at [313, 562] on div "Undo" at bounding box center [317, 654] width 20 height 8
click at [817, 562] on div "Add" at bounding box center [816, 654] width 15 height 8
click at [292, 562] on icon at bounding box center [296, 653] width 13 height 13
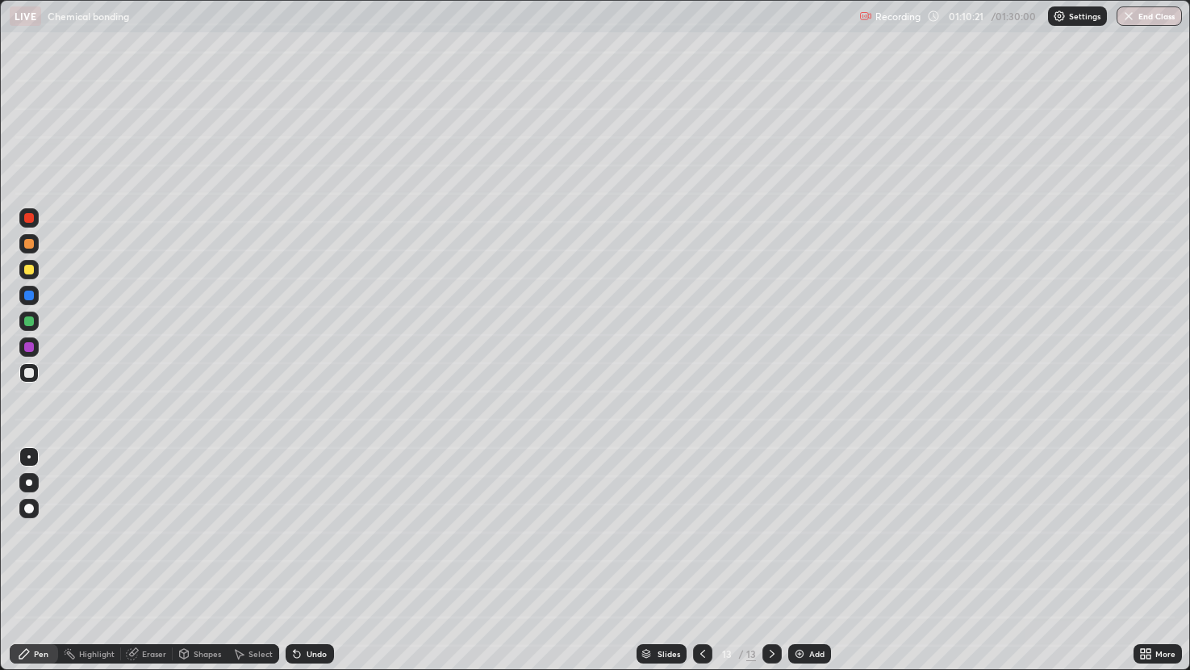
click at [294, 562] on icon at bounding box center [297, 654] width 6 height 6
click at [296, 562] on icon at bounding box center [297, 654] width 6 height 6
click at [307, 562] on div "Undo" at bounding box center [317, 654] width 20 height 8
click at [300, 562] on icon at bounding box center [296, 653] width 13 height 13
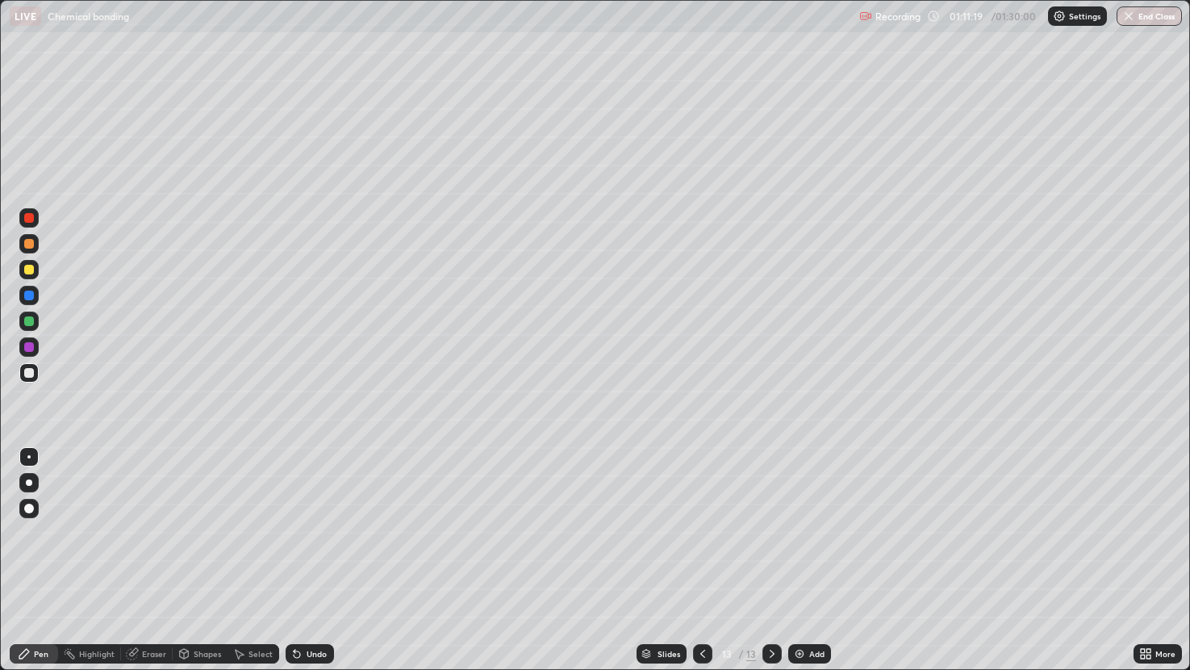
click at [300, 562] on icon at bounding box center [296, 653] width 13 height 13
click at [295, 562] on icon at bounding box center [297, 654] width 6 height 6
click at [300, 562] on icon at bounding box center [296, 653] width 13 height 13
click at [158, 562] on div "Eraser" at bounding box center [154, 654] width 24 height 8
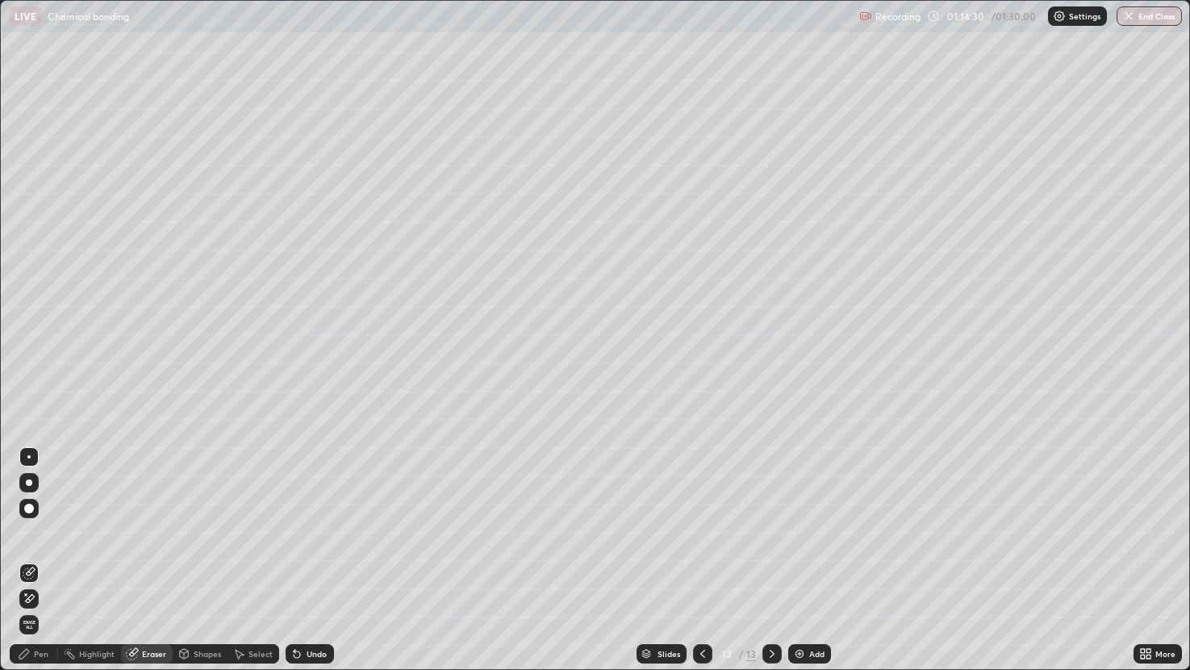
click at [29, 562] on icon at bounding box center [24, 653] width 13 height 13
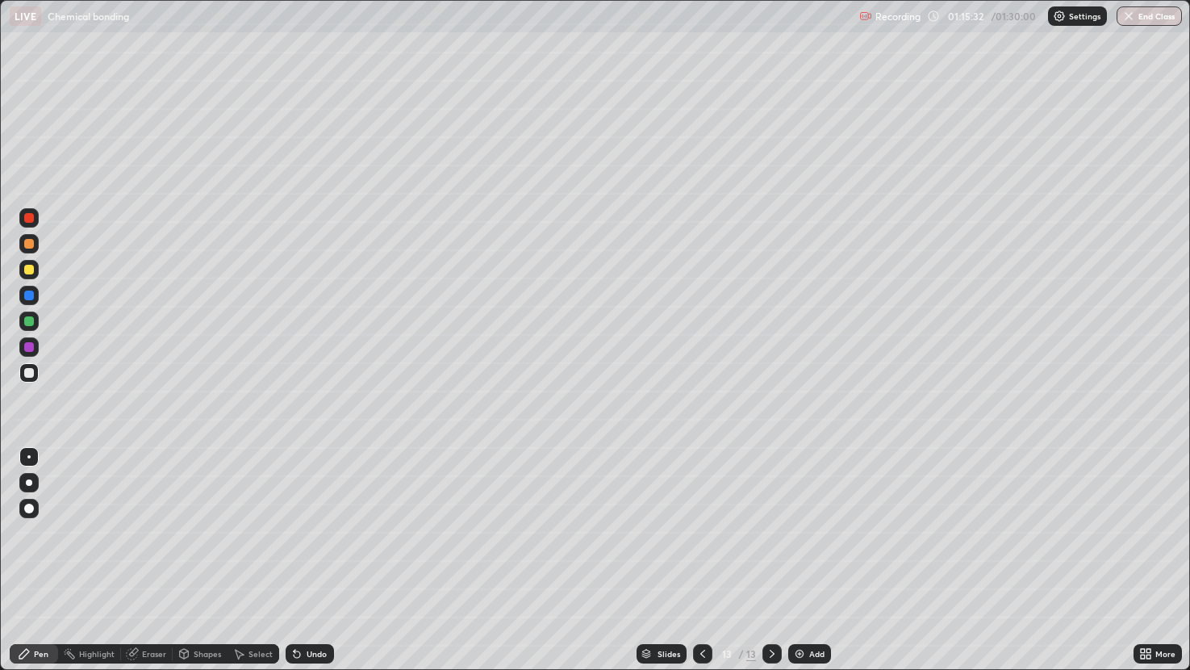
click at [823, 562] on div "Add" at bounding box center [809, 653] width 43 height 19
click at [309, 562] on div "Undo" at bounding box center [317, 654] width 20 height 8
click at [312, 562] on div "Undo" at bounding box center [310, 653] width 48 height 19
click at [301, 562] on div "Undo" at bounding box center [310, 653] width 48 height 19
click at [300, 562] on div "Undo" at bounding box center [310, 653] width 48 height 19
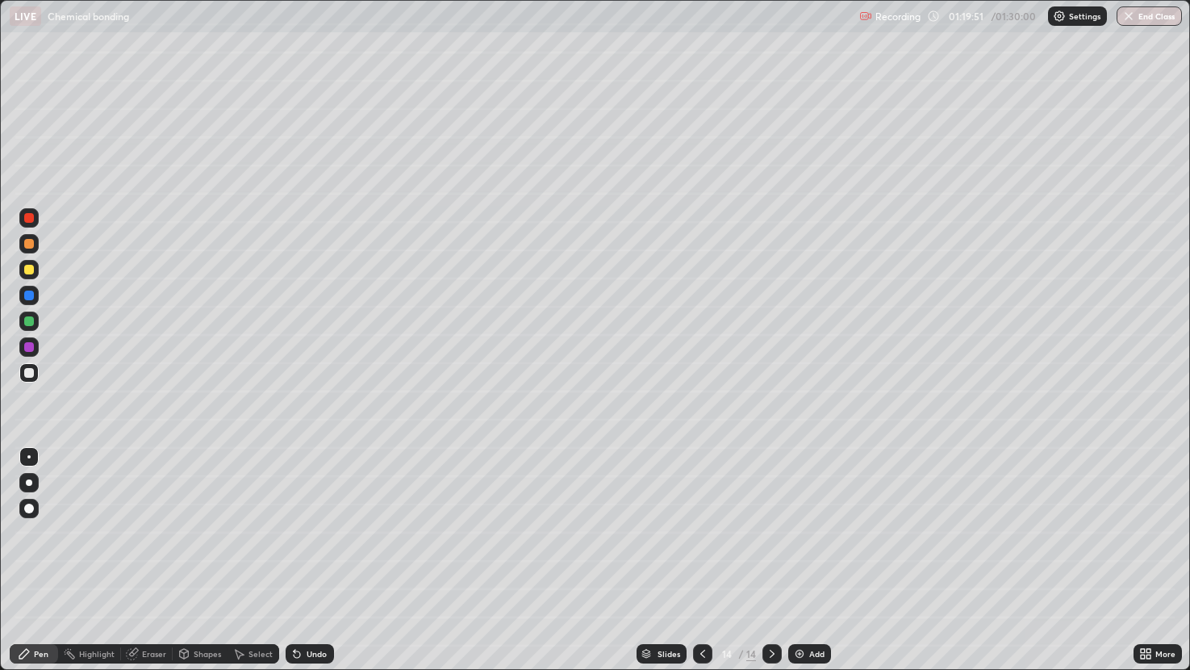
click at [297, 562] on icon at bounding box center [297, 654] width 6 height 6
click at [25, 375] on div at bounding box center [29, 373] width 10 height 10
click at [310, 562] on div "Undo" at bounding box center [317, 654] width 20 height 8
click at [309, 562] on div "Undo" at bounding box center [317, 654] width 20 height 8
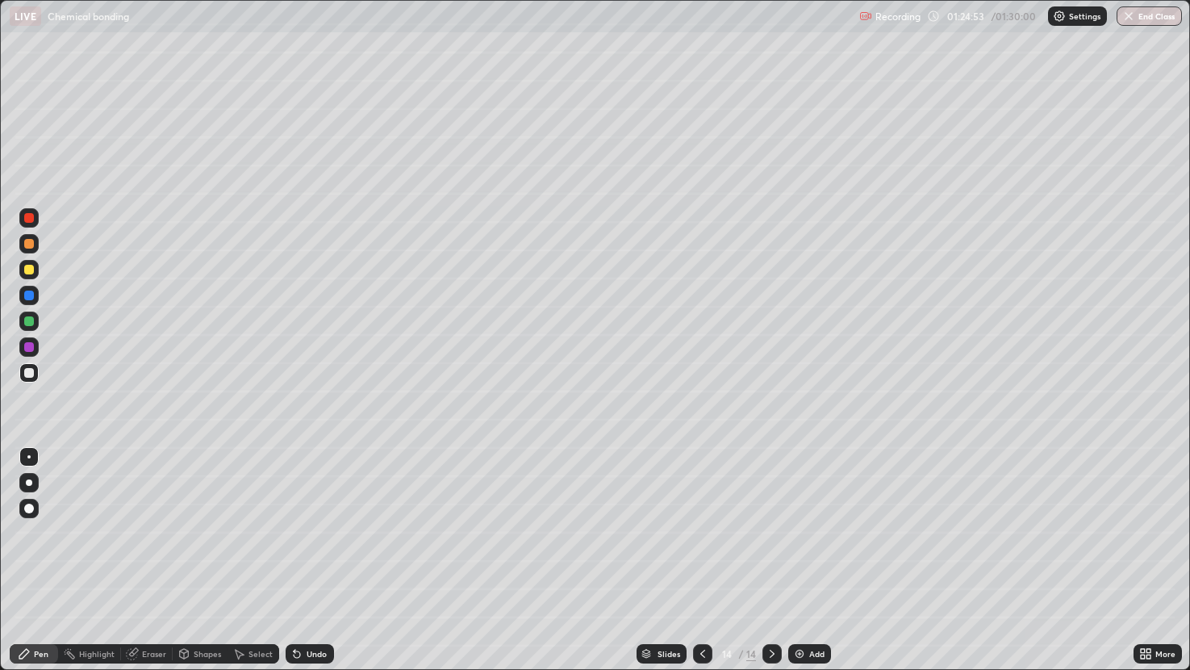
click at [309, 562] on div "Undo" at bounding box center [317, 654] width 20 height 8
click at [311, 562] on div "Undo" at bounding box center [310, 653] width 48 height 19
click at [309, 562] on div "Undo" at bounding box center [310, 653] width 48 height 19
click at [309, 562] on div "Undo" at bounding box center [317, 654] width 20 height 8
click at [314, 562] on div "Undo" at bounding box center [317, 654] width 20 height 8
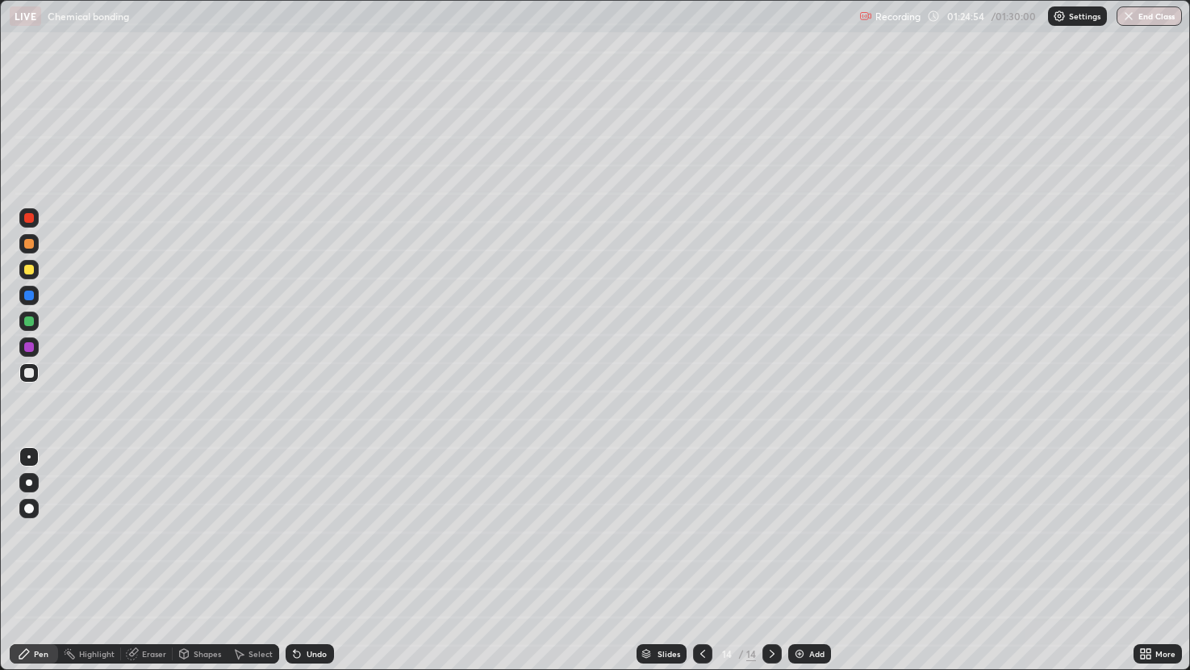
click at [317, 562] on div "Undo" at bounding box center [317, 654] width 20 height 8
click at [313, 562] on div "Undo" at bounding box center [317, 654] width 20 height 8
click at [316, 562] on div "Undo" at bounding box center [317, 654] width 20 height 8
click at [317, 562] on div "Undo" at bounding box center [317, 654] width 20 height 8
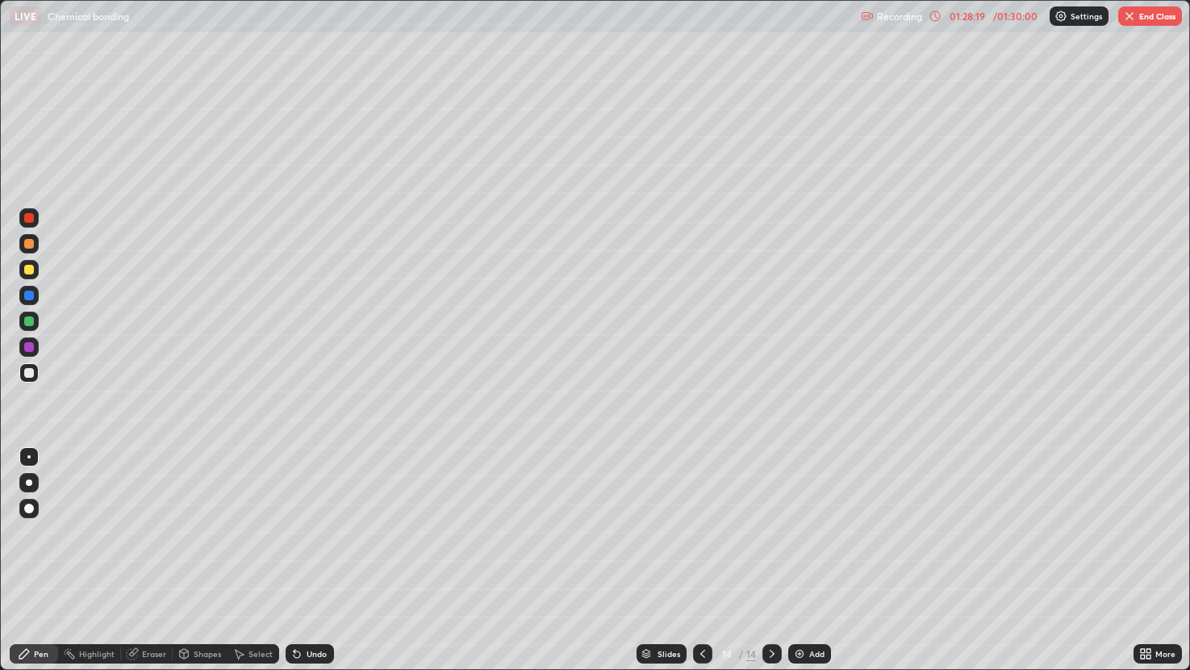
click at [797, 562] on img at bounding box center [799, 653] width 13 height 13
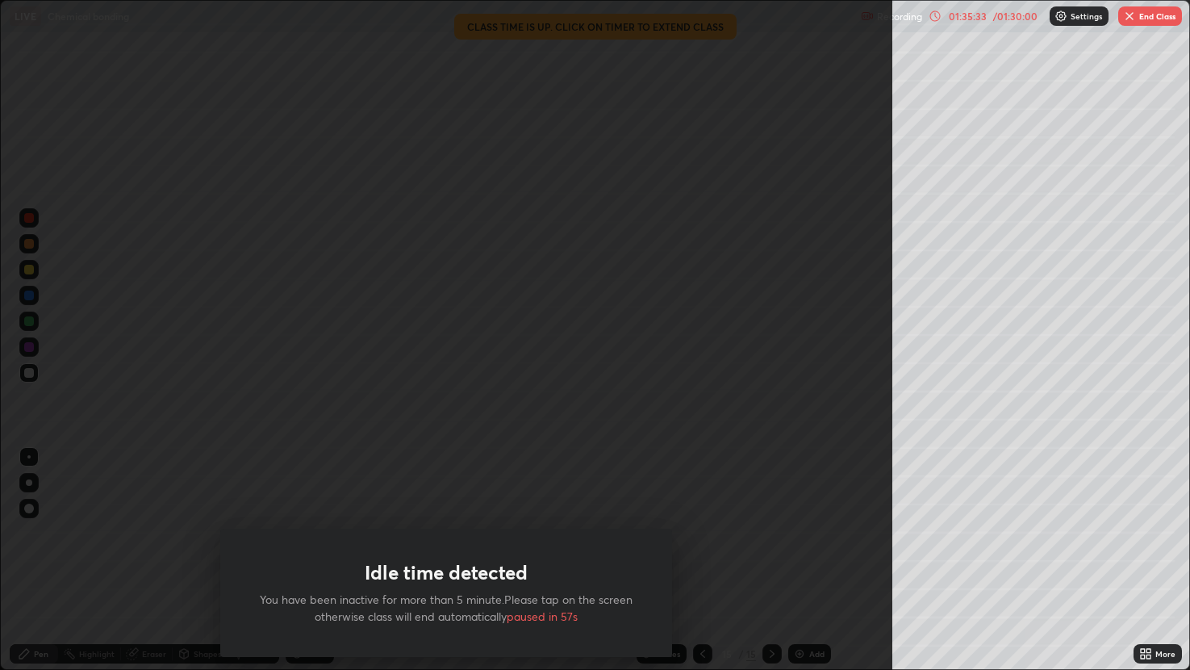
click at [722, 562] on div "Idle time detected You have been inactive for more than 5 minute.Please tap on …" at bounding box center [446, 335] width 892 height 670
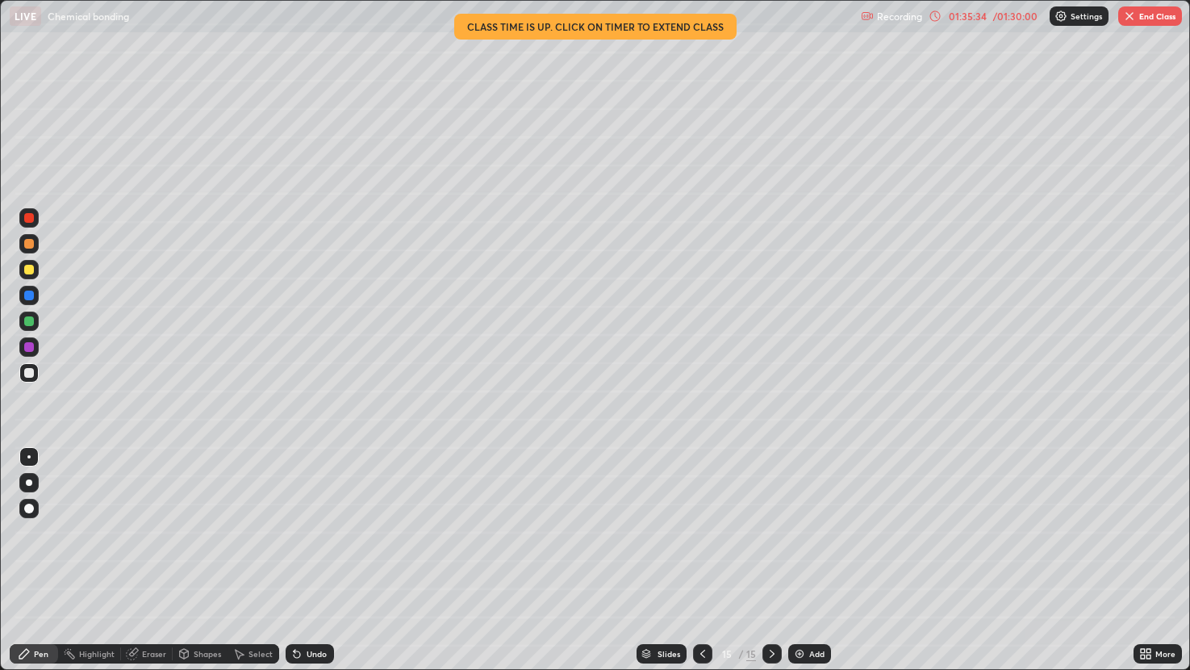
click at [977, 18] on div "01:35:34" at bounding box center [967, 16] width 45 height 10
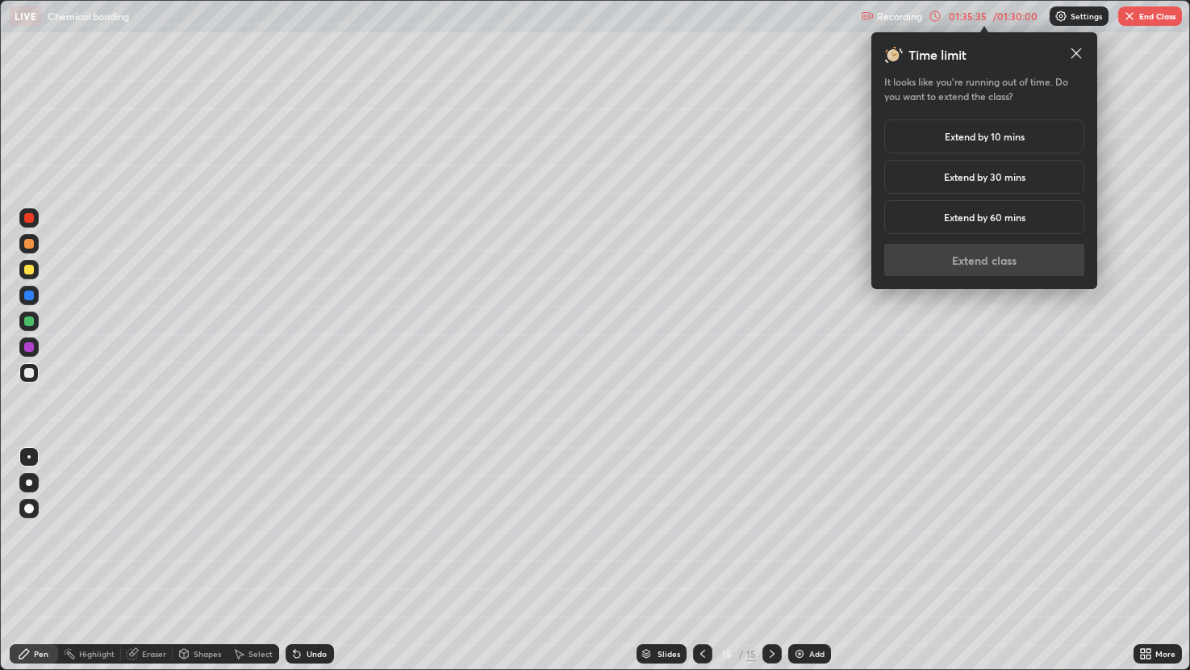
click at [1010, 136] on h5 "Extend by 10 mins" at bounding box center [985, 136] width 80 height 15
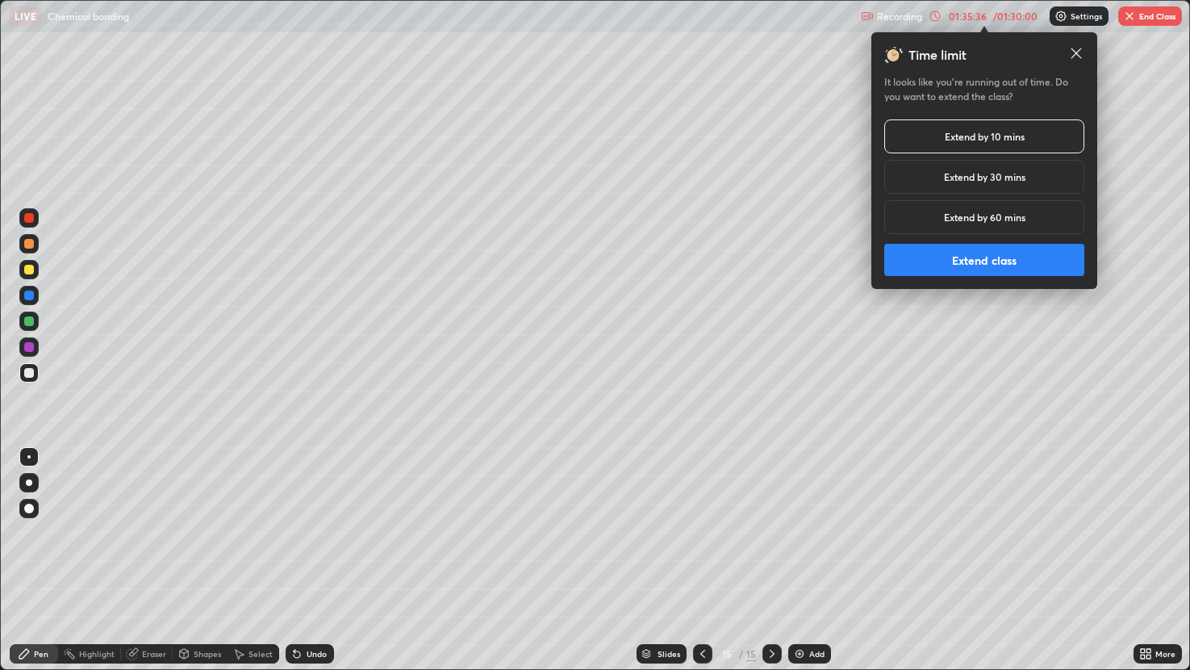
click at [987, 263] on button "Extend class" at bounding box center [984, 260] width 200 height 32
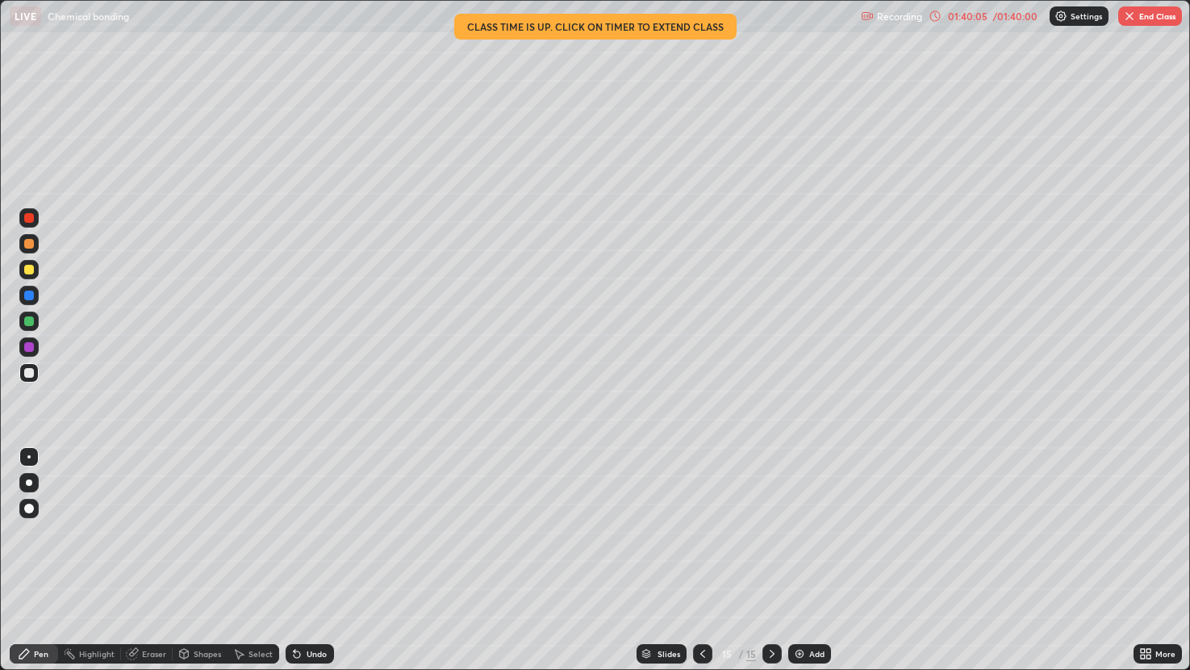
click at [1136, 19] on button "End Class" at bounding box center [1150, 15] width 64 height 19
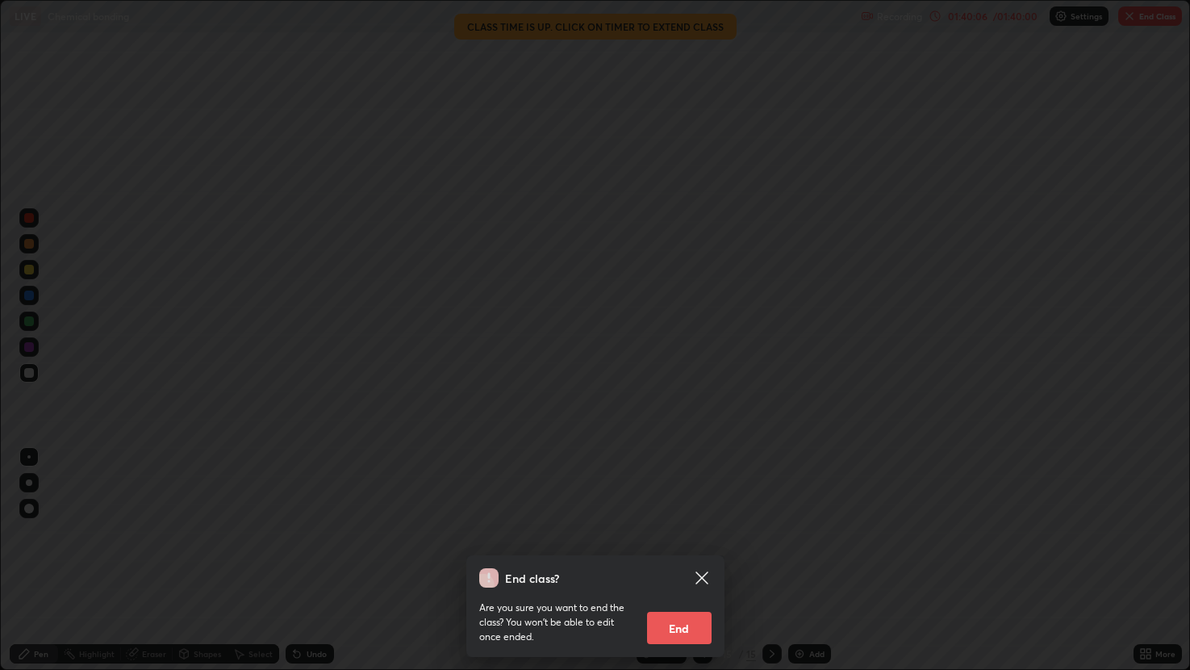
click at [663, 562] on button "End" at bounding box center [679, 628] width 65 height 32
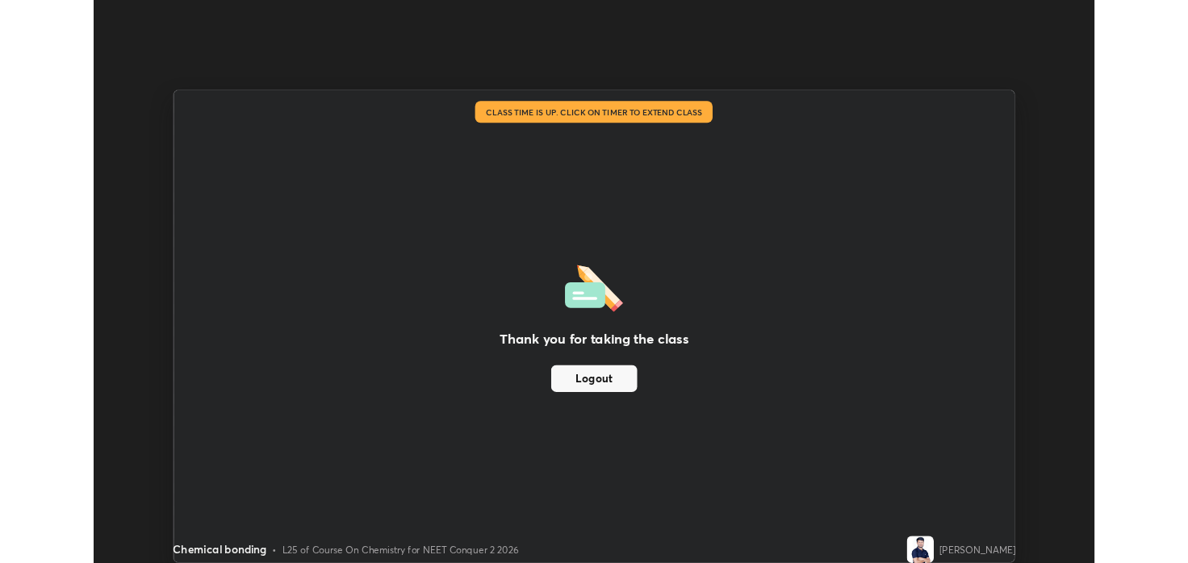
scroll to position [80123, 79498]
